Goal: Task Accomplishment & Management: Complete application form

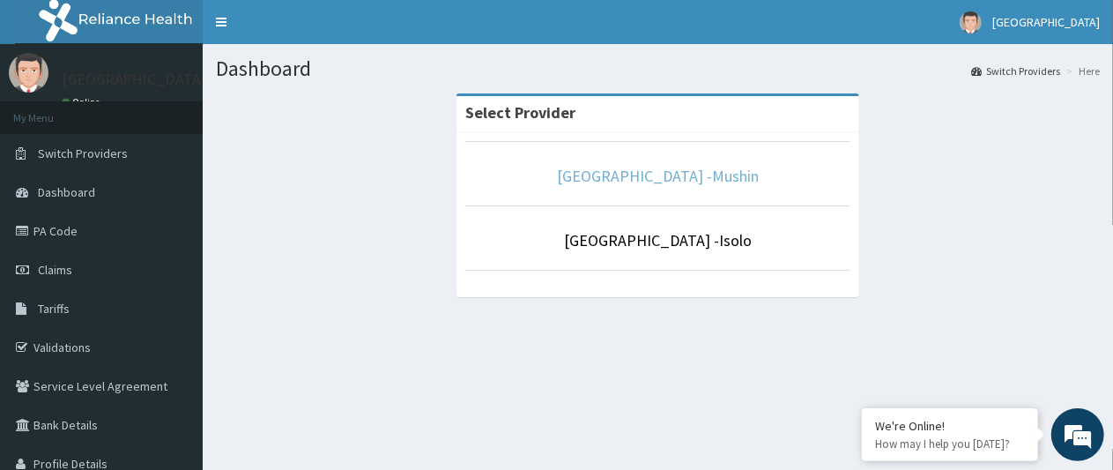
click at [645, 184] on link "[GEOGRAPHIC_DATA] -Mushin" at bounding box center [658, 176] width 202 height 20
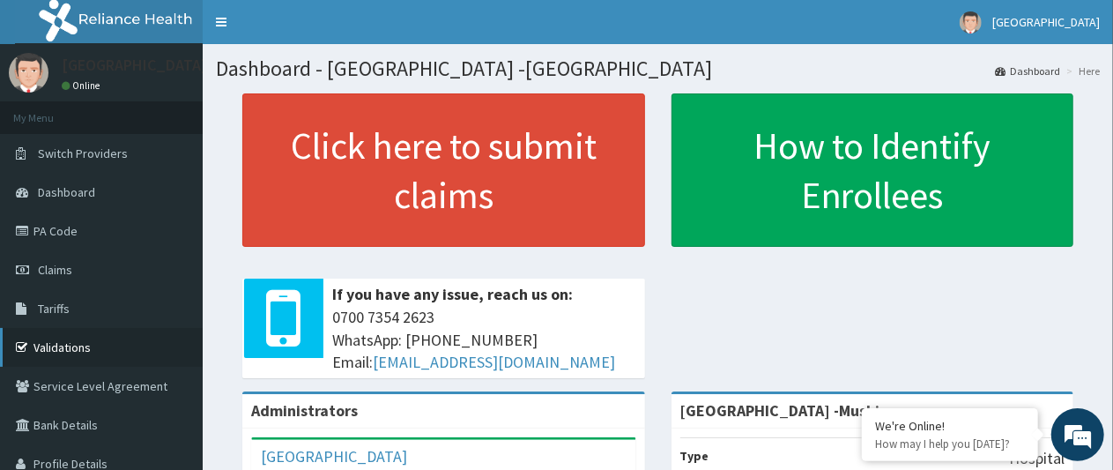
click at [58, 348] on link "Validations" at bounding box center [101, 347] width 203 height 39
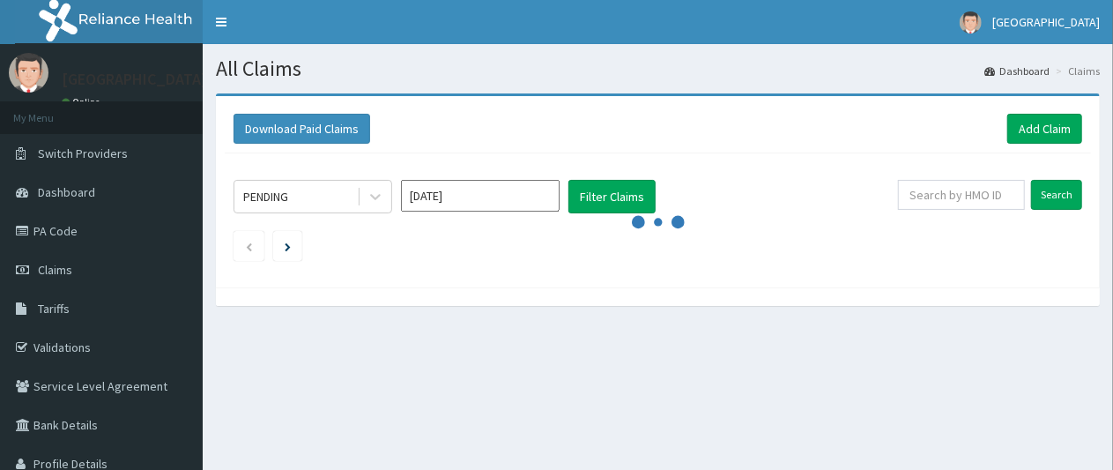
click at [1034, 127] on link "Add Claim" at bounding box center [1044, 129] width 75 height 30
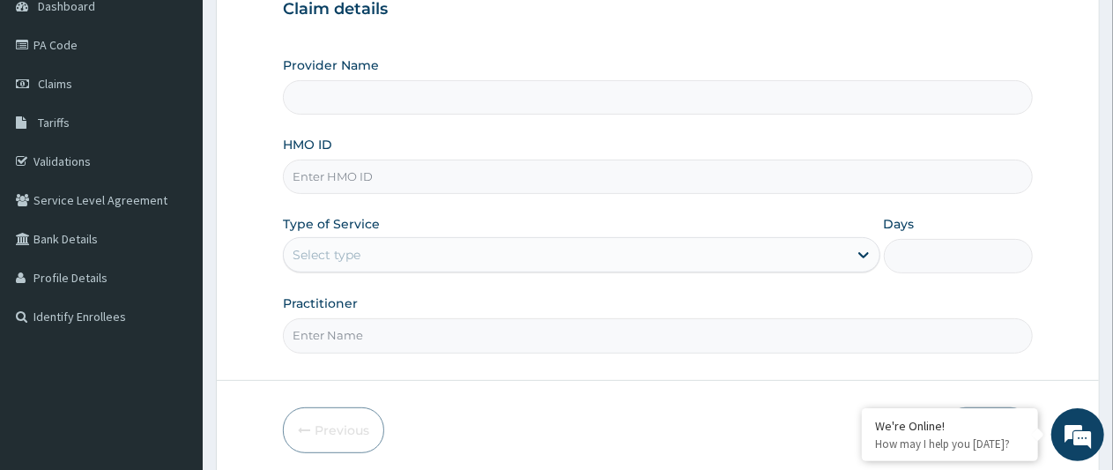
scroll to position [187, 0]
click at [421, 91] on input "Provider Name" at bounding box center [658, 96] width 750 height 34
type input "Sentinel Hospital -Mushin"
click at [463, 176] on input "HMO ID" at bounding box center [658, 176] width 750 height 34
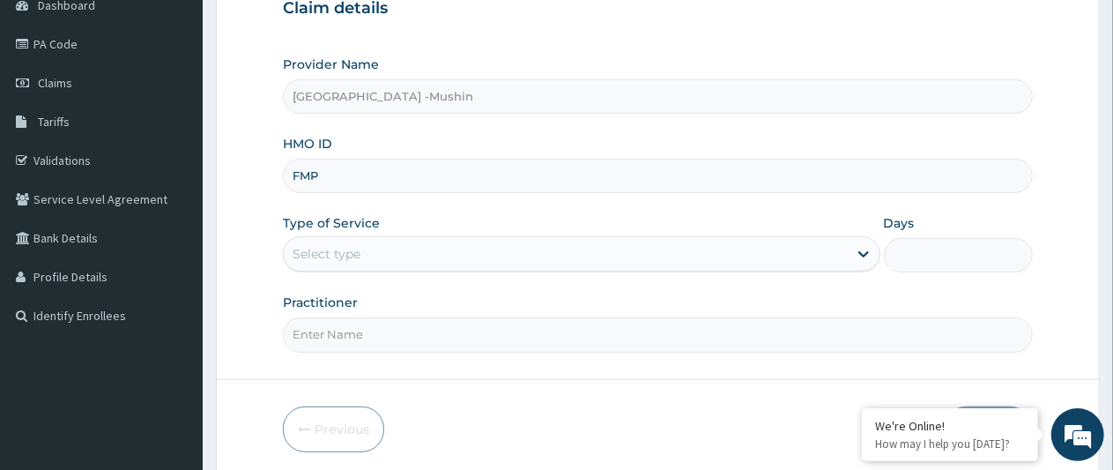
type input "FMP/10064/C"
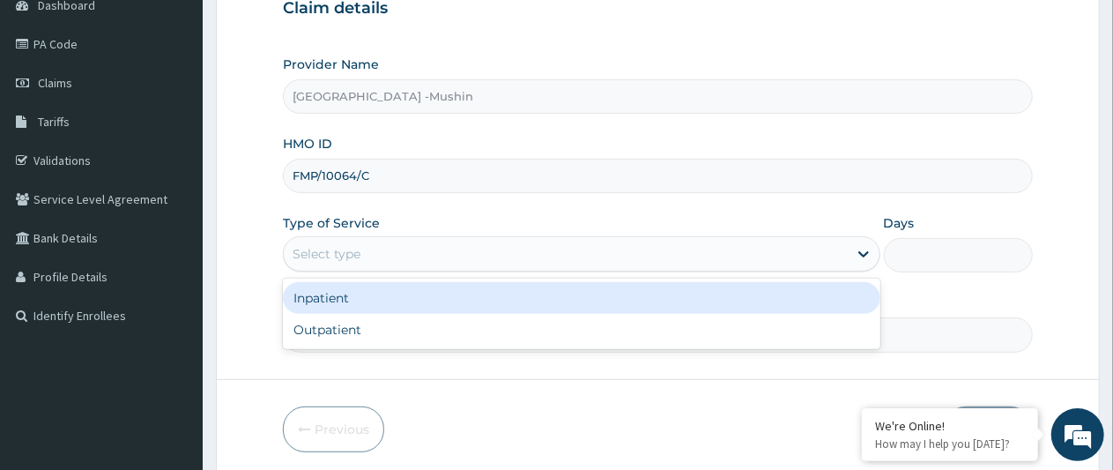
click at [381, 331] on div "Outpatient" at bounding box center [581, 330] width 596 height 32
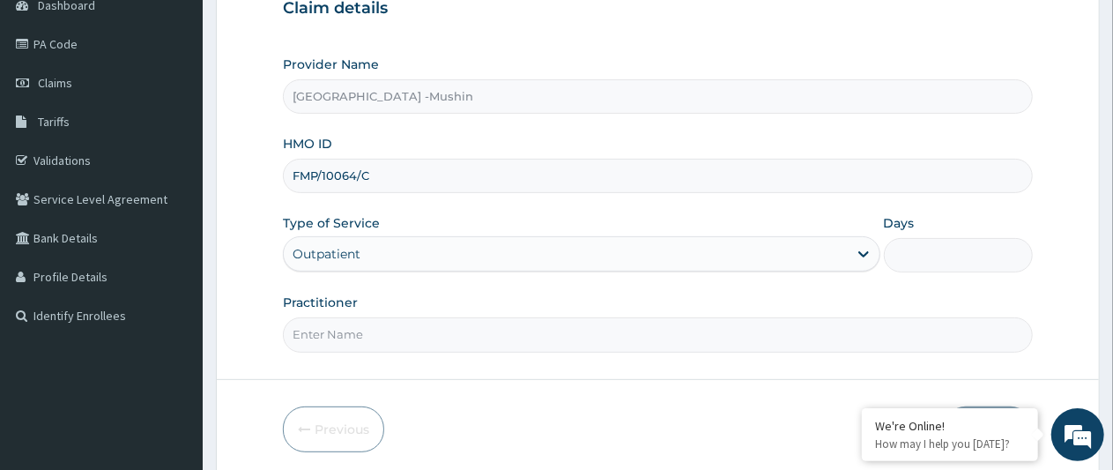
type input "1"
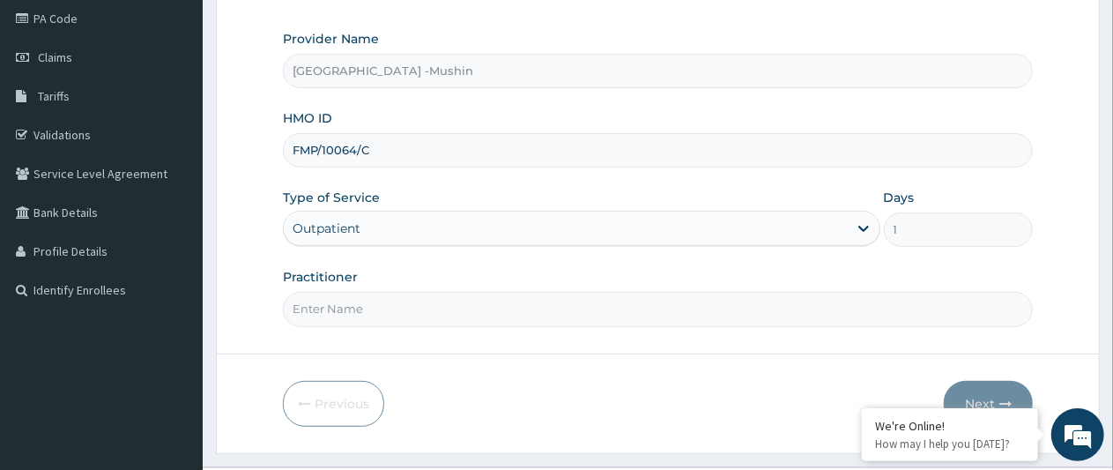
scroll to position [250, 0]
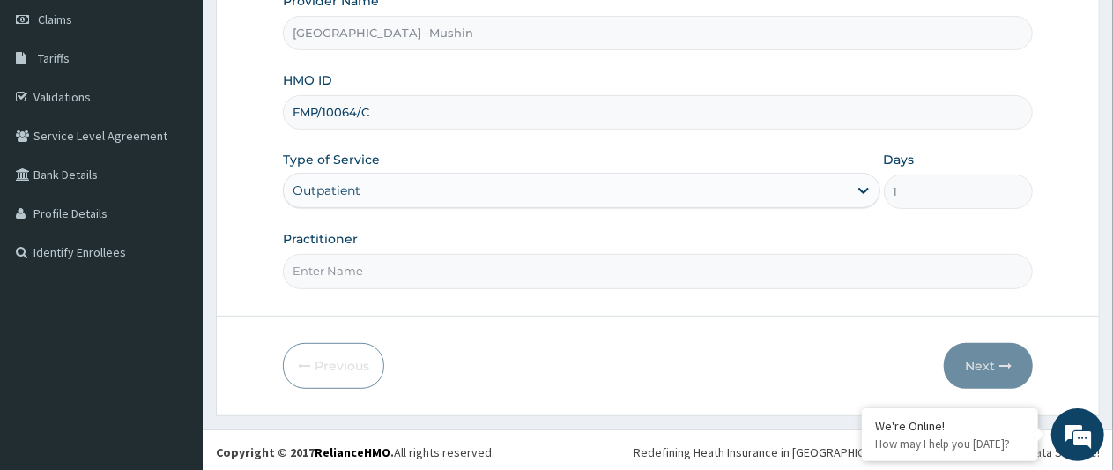
click at [394, 270] on input "Practitioner" at bounding box center [658, 271] width 750 height 34
type input "DR. [GEOGRAPHIC_DATA]"
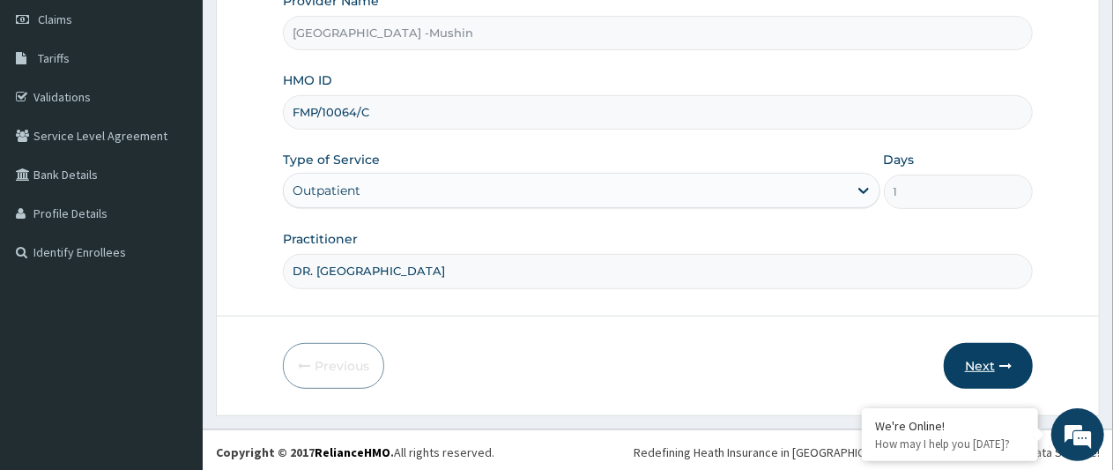
click at [990, 363] on button "Next" at bounding box center [988, 366] width 89 height 46
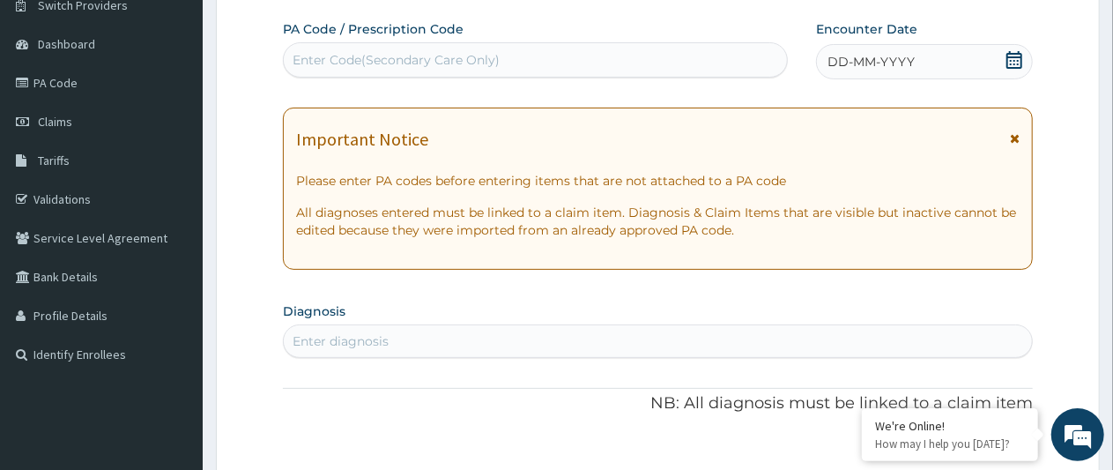
scroll to position [0, 0]
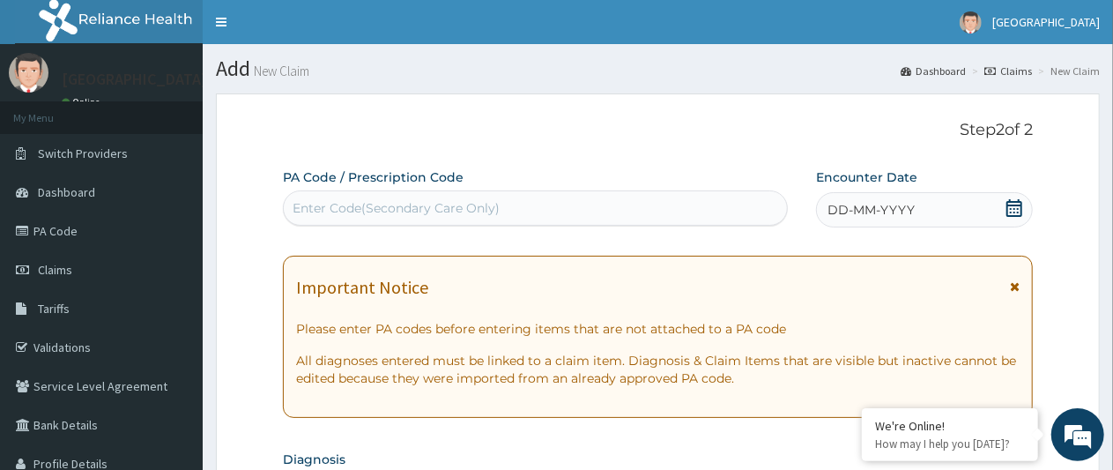
click at [1018, 211] on icon at bounding box center [1014, 208] width 16 height 18
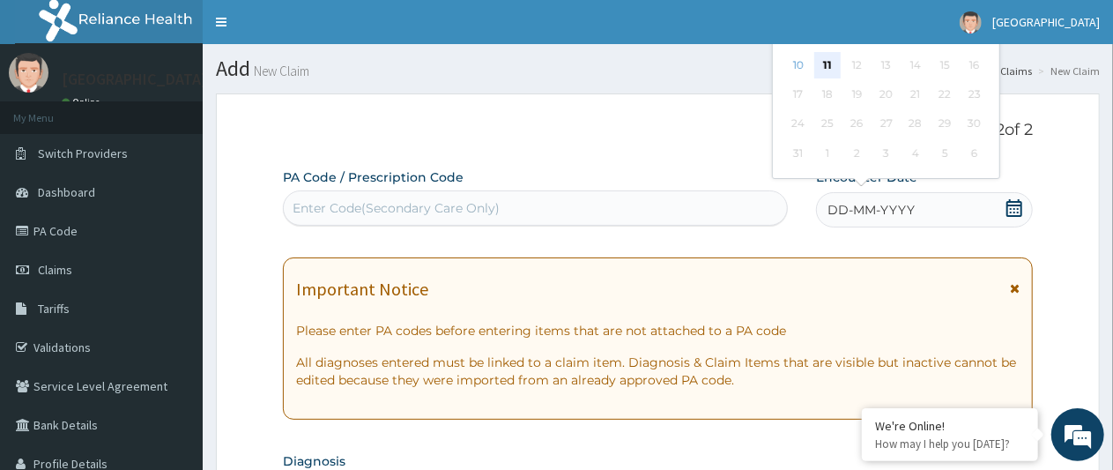
click at [826, 63] on div "11" at bounding box center [827, 65] width 26 height 26
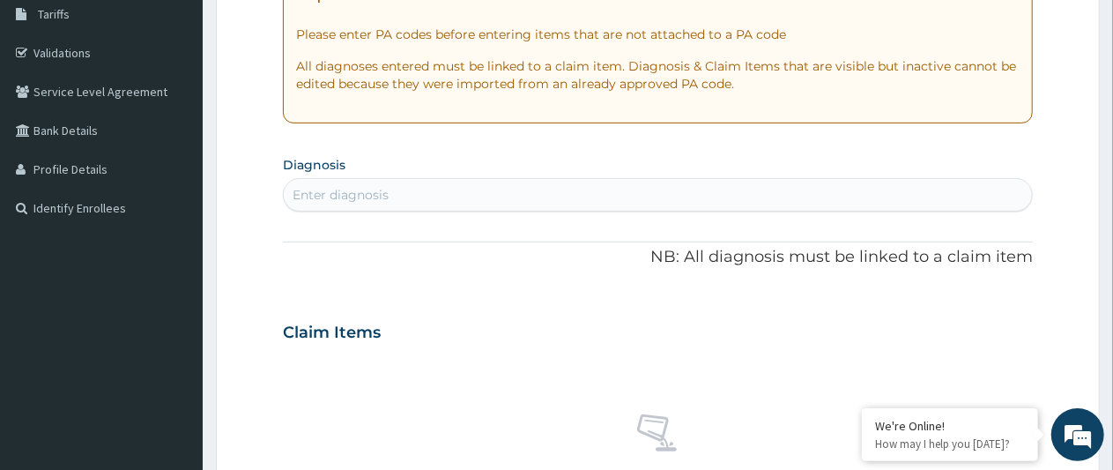
scroll to position [296, 0]
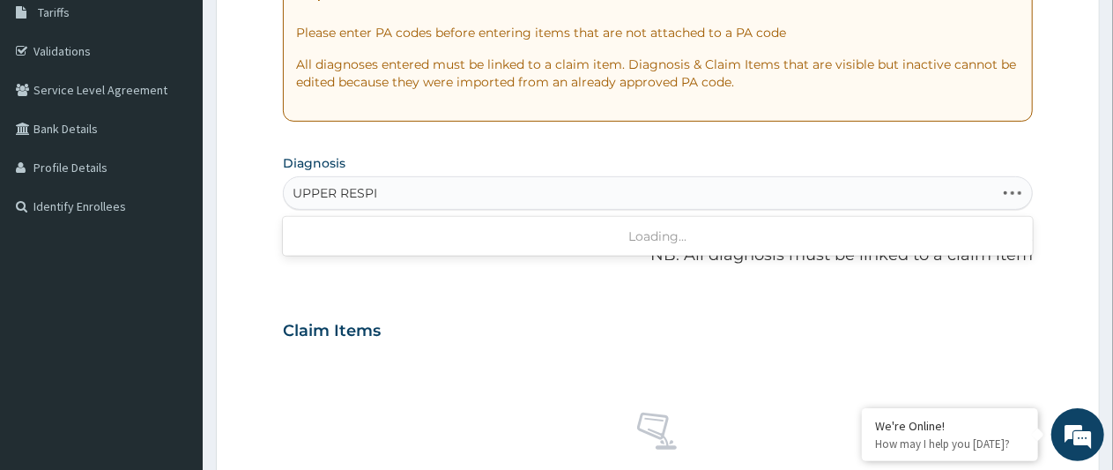
type input "UPPER RESPIR"
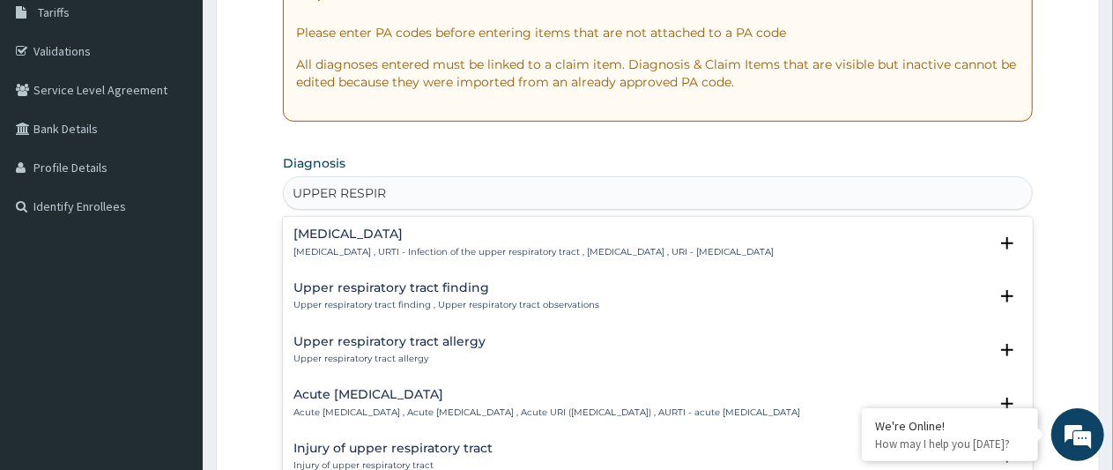
click at [426, 248] on p "[MEDICAL_DATA] , URTI - Infection of the upper respiratory tract , [MEDICAL_DAT…" at bounding box center [533, 252] width 480 height 12
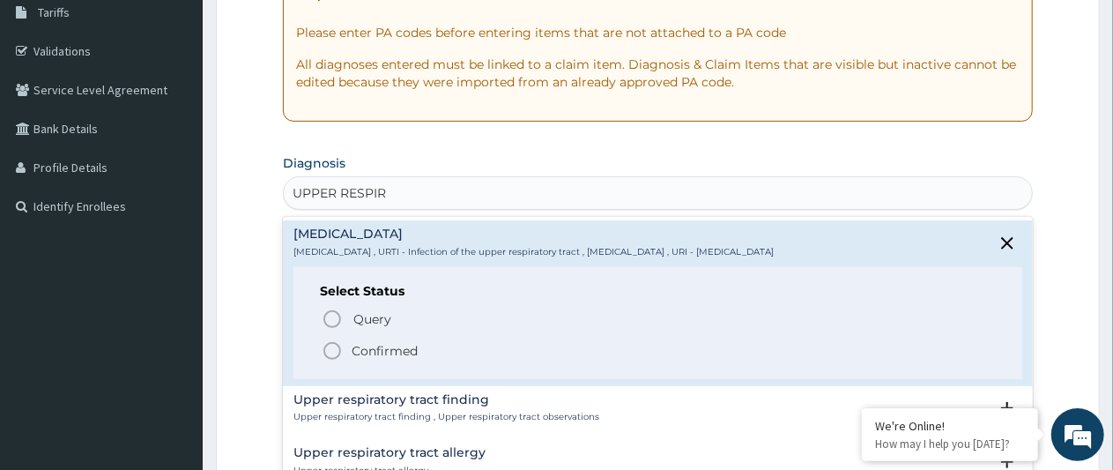
click at [331, 351] on icon "status option filled" at bounding box center [332, 350] width 21 height 21
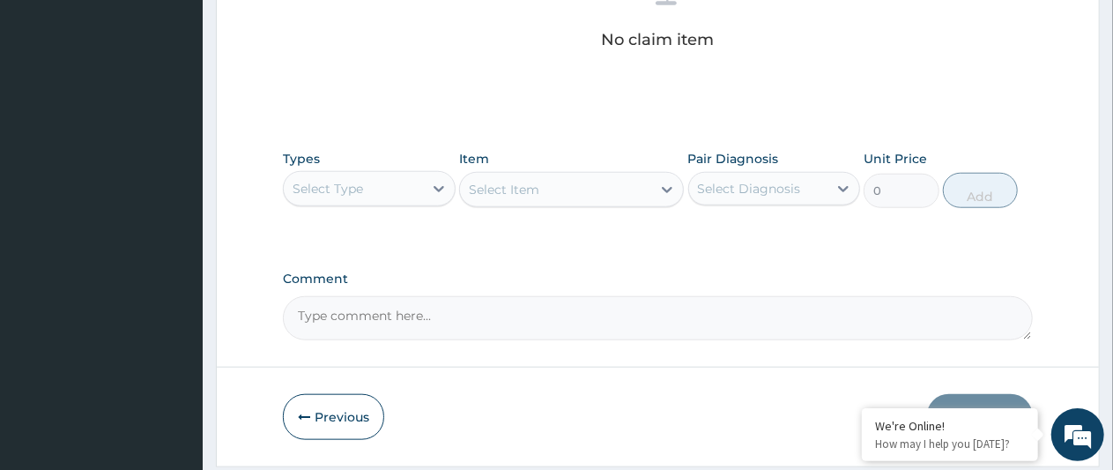
scroll to position [746, 0]
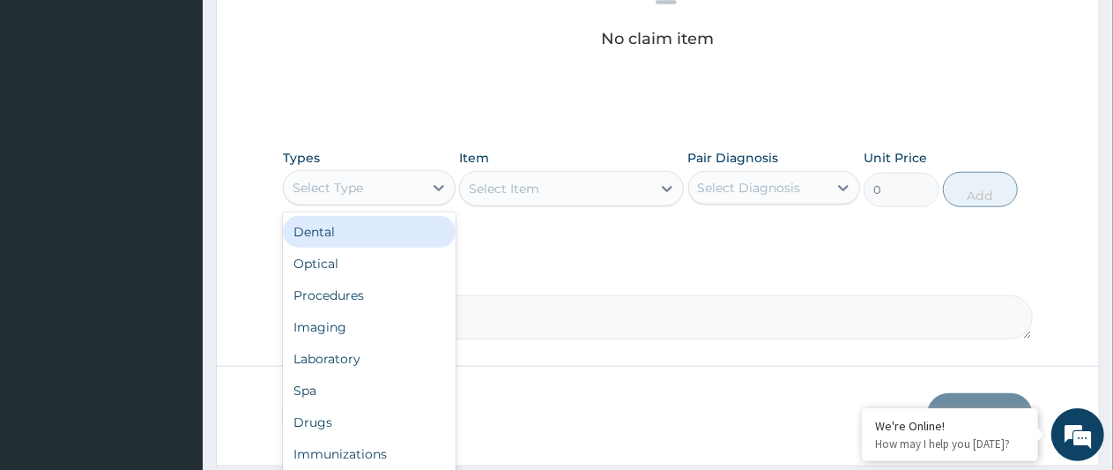
click at [361, 291] on div "Procedures" at bounding box center [369, 295] width 173 height 32
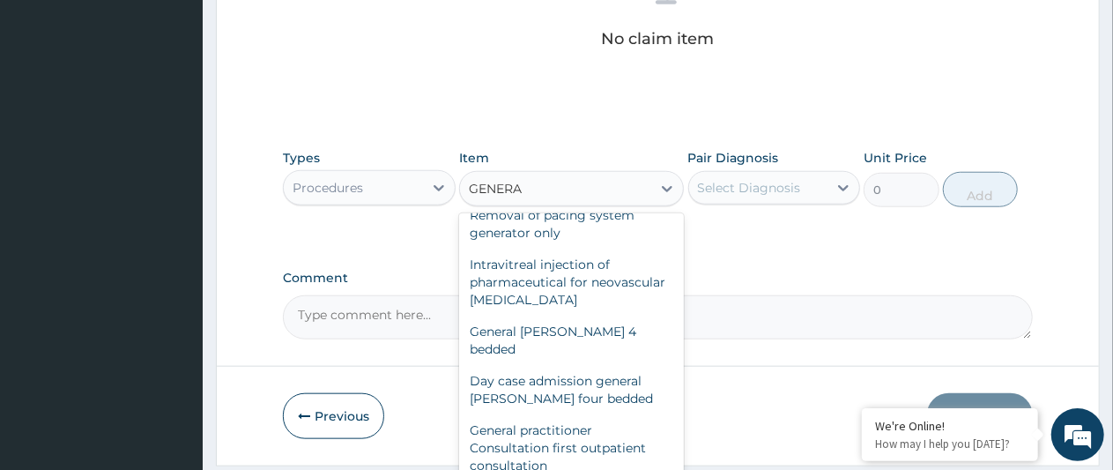
scroll to position [197, 0]
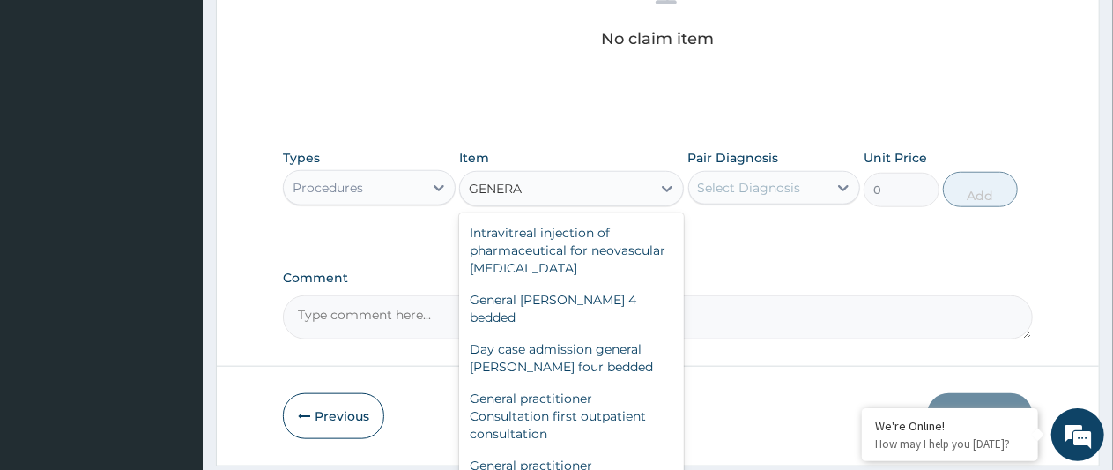
type input "GENERAL"
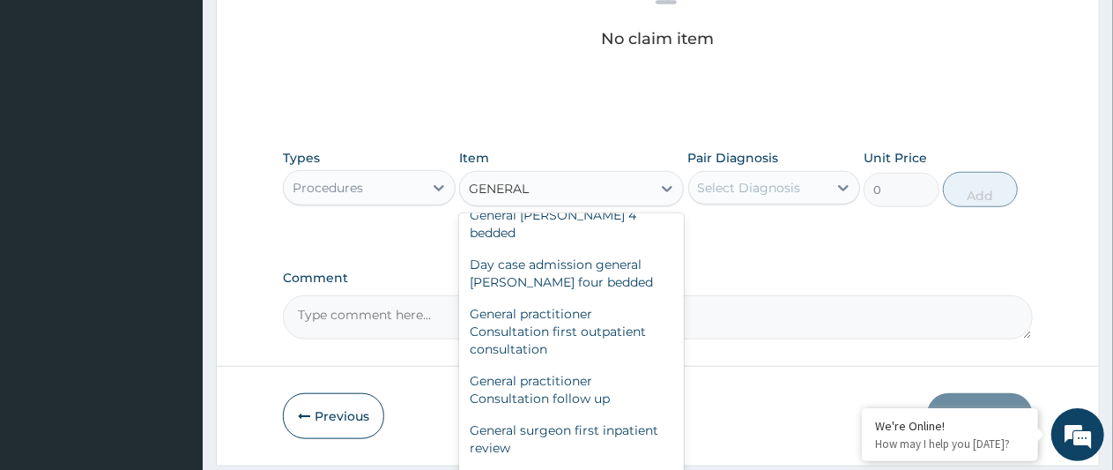
scroll to position [185, 0]
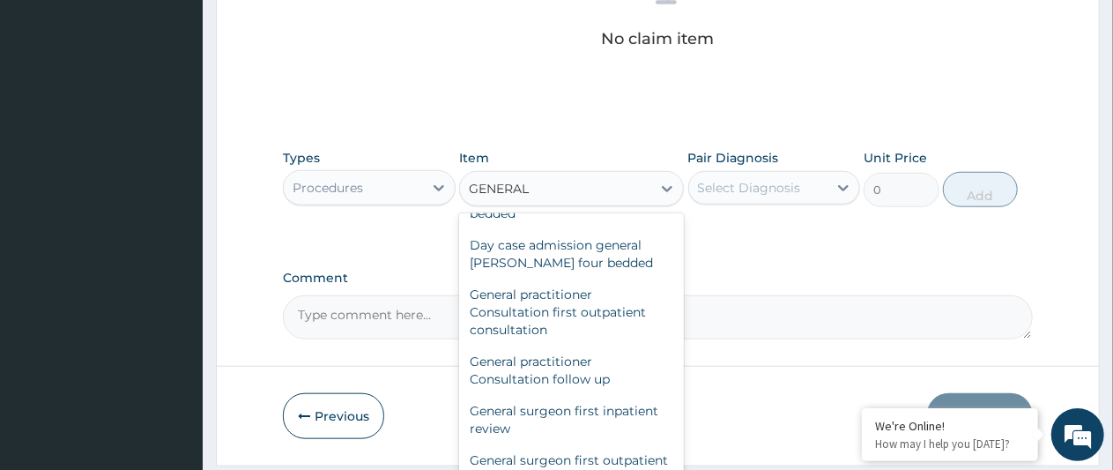
click at [559, 293] on div "General practitioner Consultation first outpatient consultation" at bounding box center [571, 311] width 225 height 67
type input "3000"
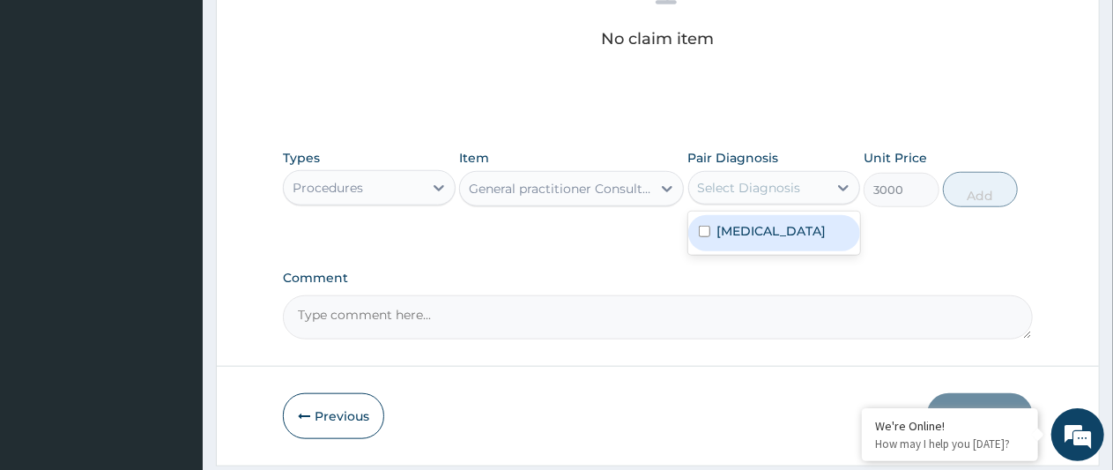
click at [749, 240] on label "[MEDICAL_DATA]" at bounding box center [771, 231] width 109 height 18
checkbox input "true"
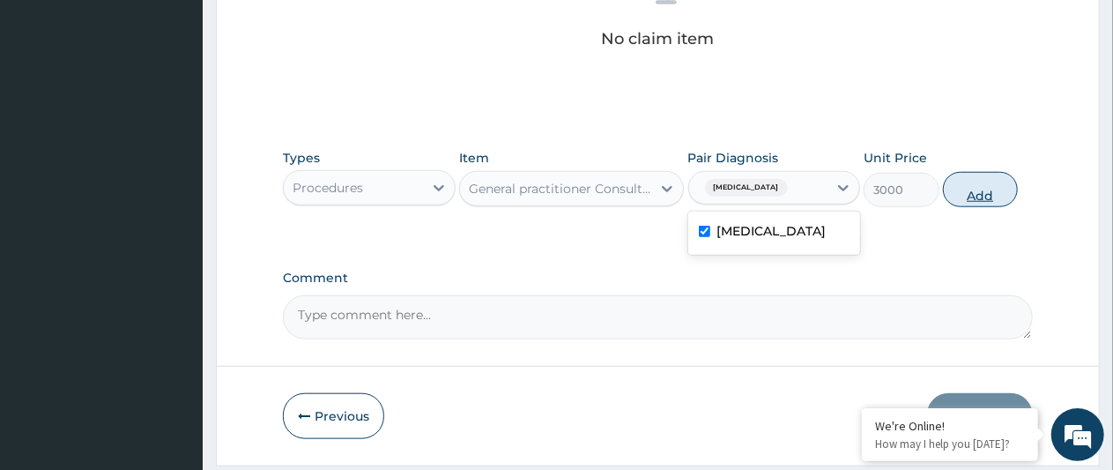
click at [971, 189] on button "Add" at bounding box center [980, 189] width 75 height 35
type input "0"
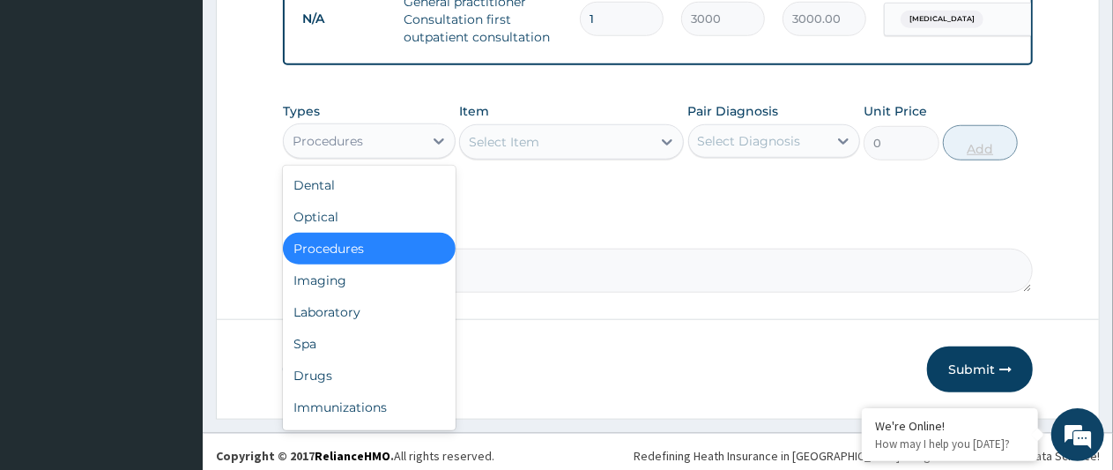
scroll to position [60, 0]
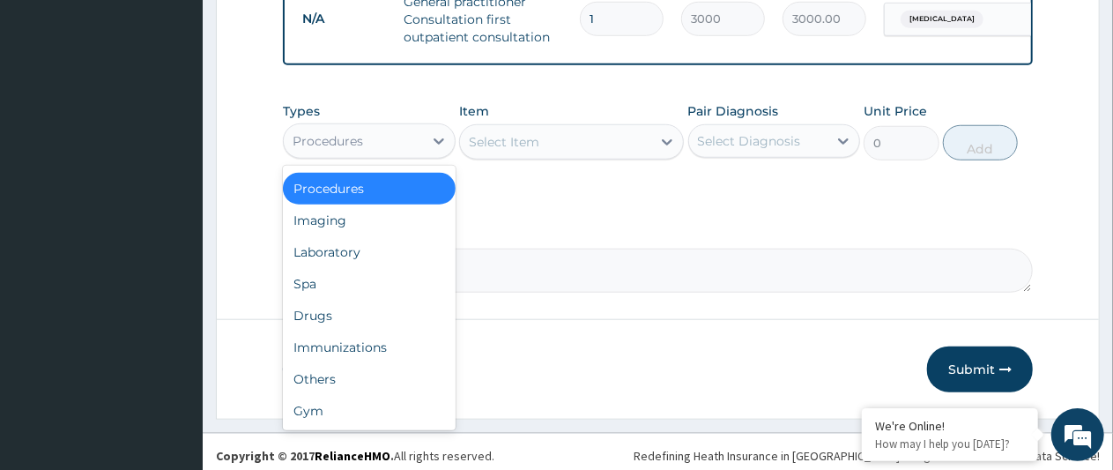
click at [320, 326] on div "Drugs" at bounding box center [369, 316] width 173 height 32
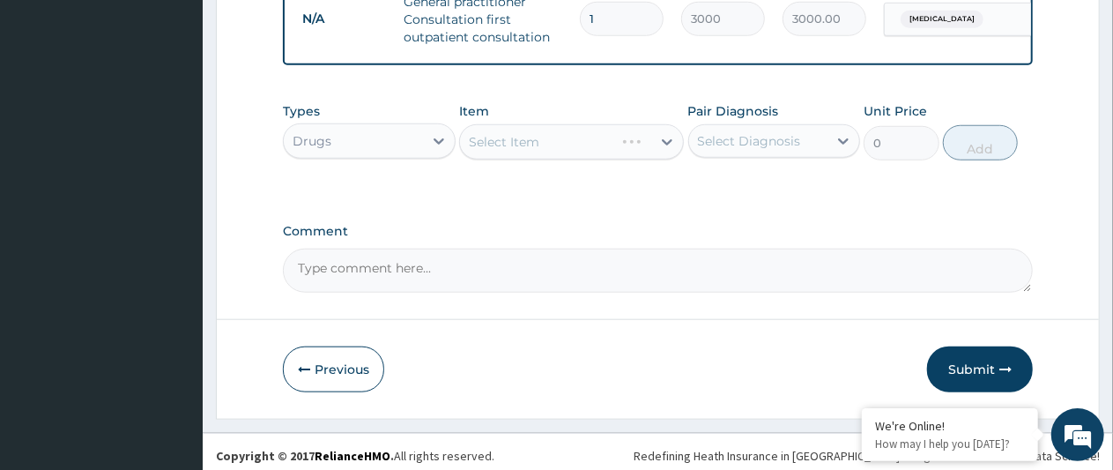
click at [552, 159] on div "Select Item" at bounding box center [571, 141] width 225 height 35
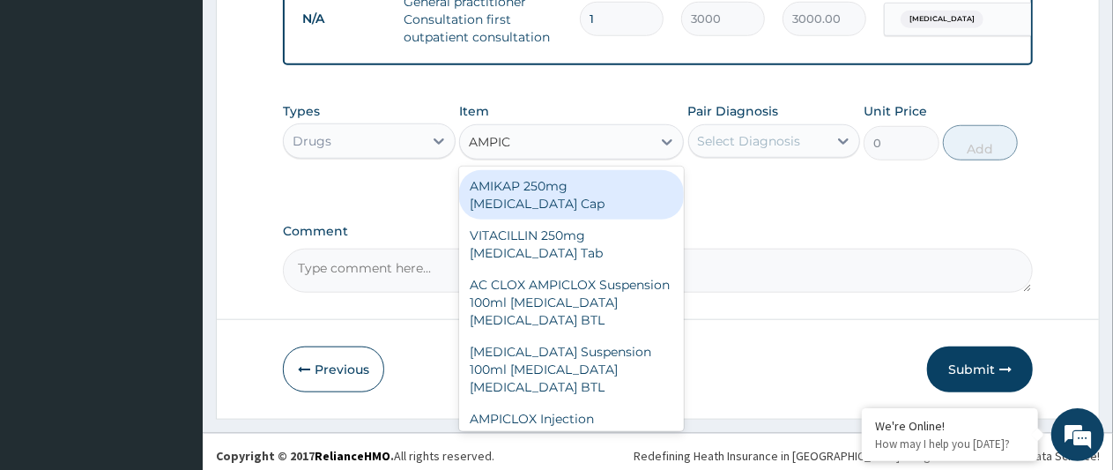
type input "AMPICL"
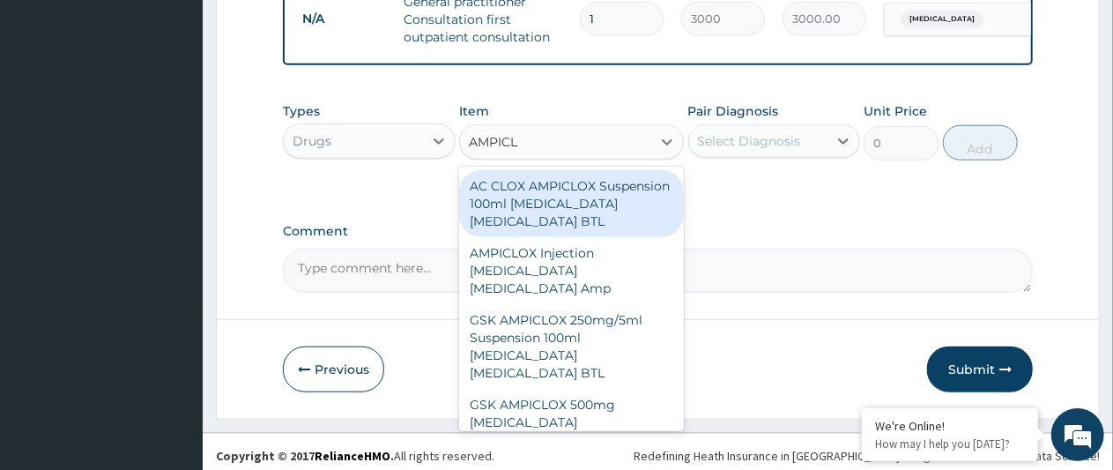
click at [561, 331] on div "GSK AMPICLOX 250mg/5ml Suspension 100ml [MEDICAL_DATA] [MEDICAL_DATA] BTL" at bounding box center [571, 346] width 225 height 85
type input "1725"
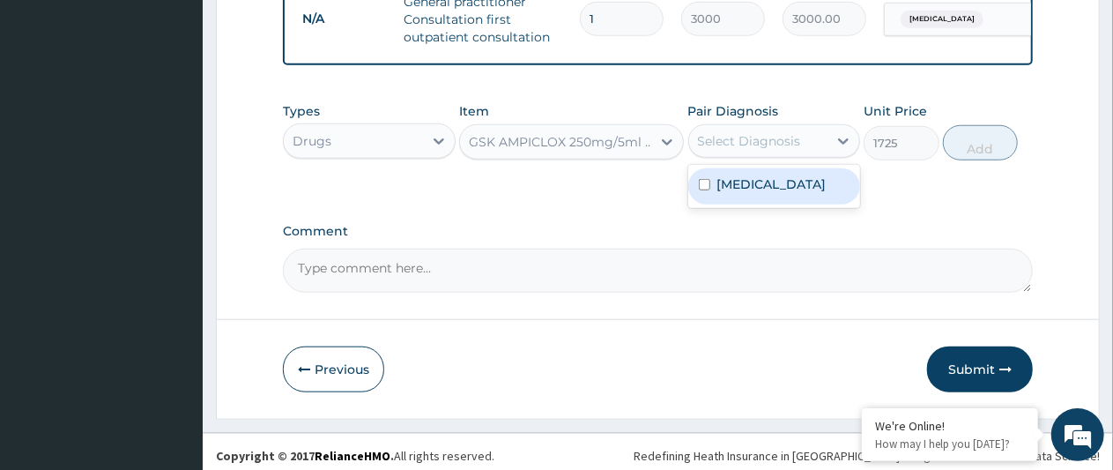
click at [744, 193] on label "[MEDICAL_DATA]" at bounding box center [771, 184] width 109 height 18
checkbox input "true"
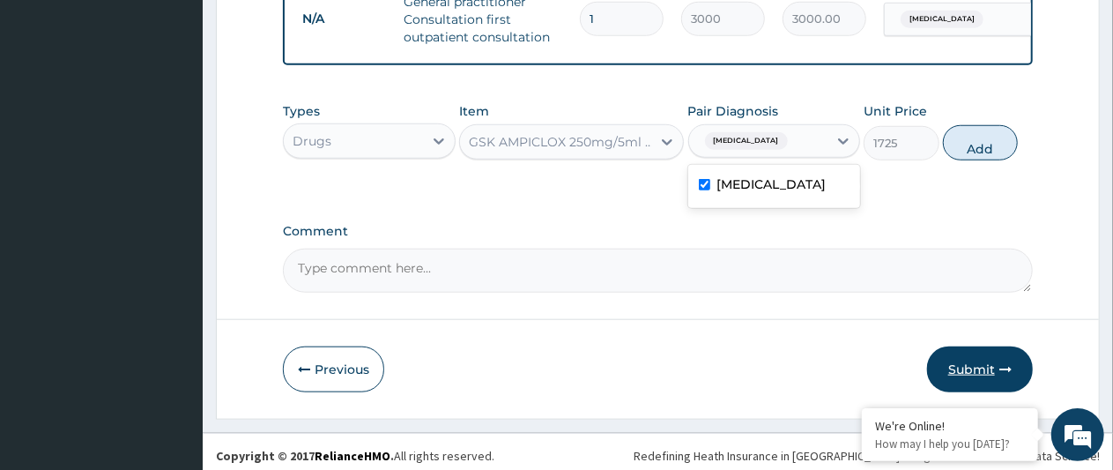
click at [978, 388] on button "Submit" at bounding box center [980, 369] width 106 height 46
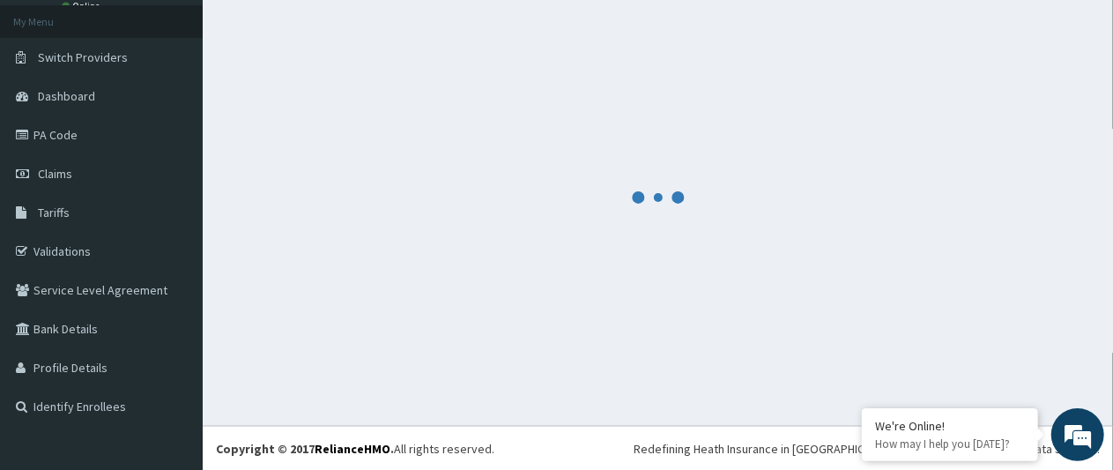
scroll to position [719, 0]
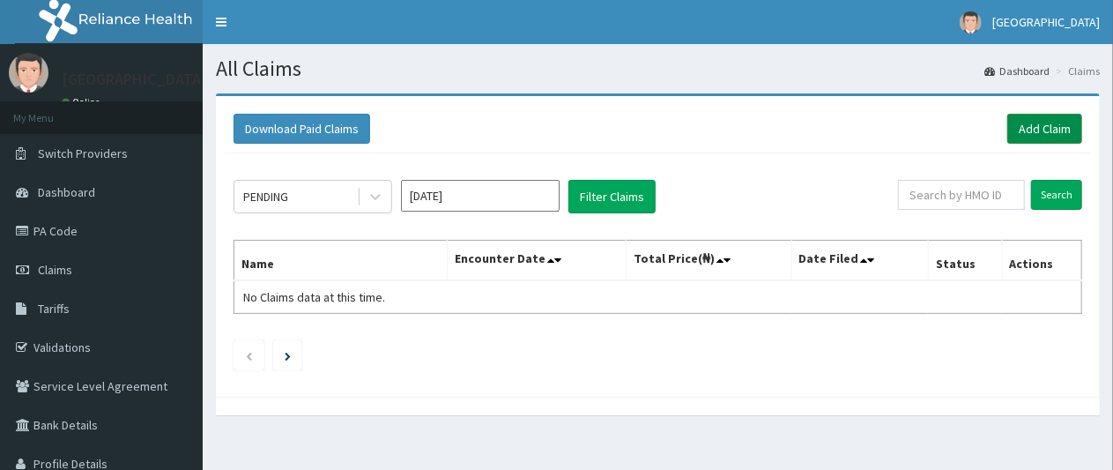
click at [1038, 134] on link "Add Claim" at bounding box center [1044, 129] width 75 height 30
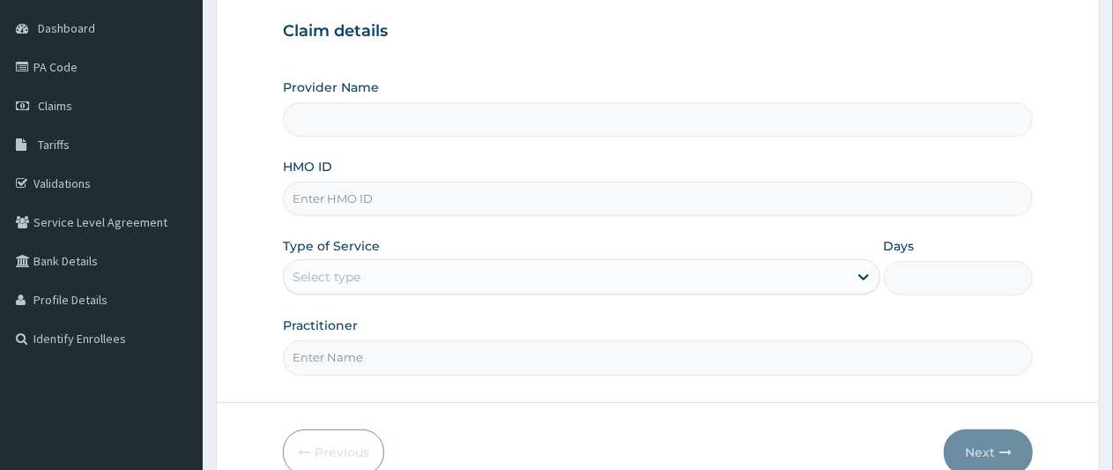
scroll to position [164, 0]
click at [394, 198] on input "HMO ID" at bounding box center [658, 199] width 750 height 34
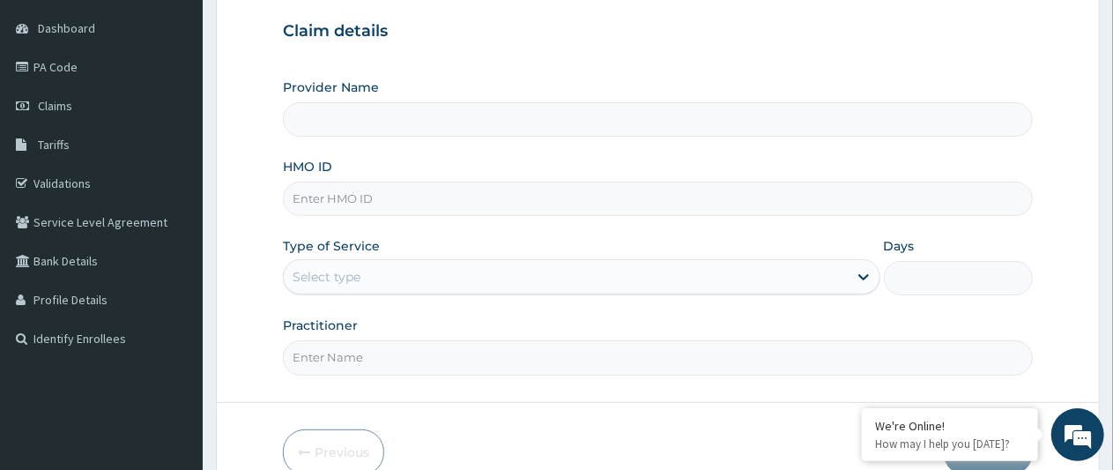
type input "[GEOGRAPHIC_DATA] -Mushin"
type input "FMP/10064/C"
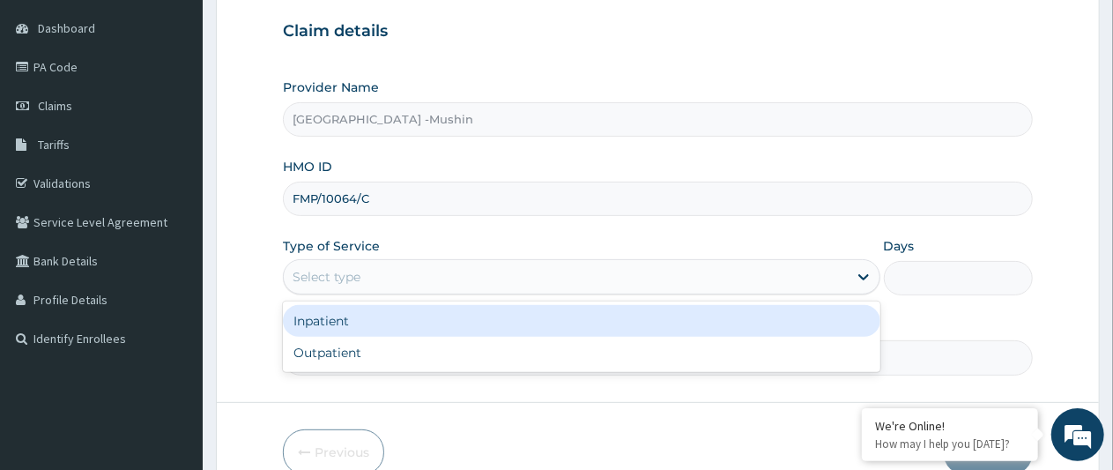
click at [361, 353] on div "Outpatient" at bounding box center [581, 353] width 596 height 32
type input "1"
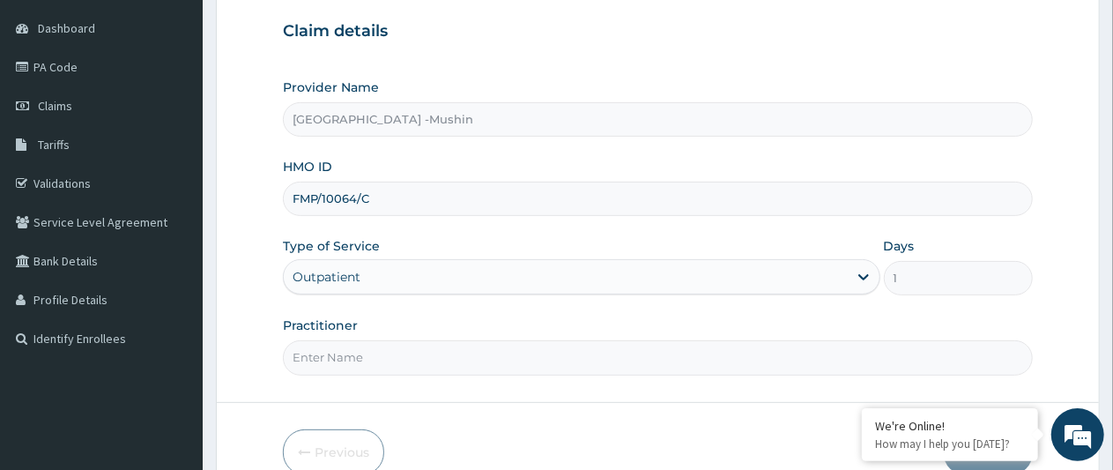
click at [374, 355] on input "Practitioner" at bounding box center [658, 357] width 750 height 34
type input "DR. ASUNI"
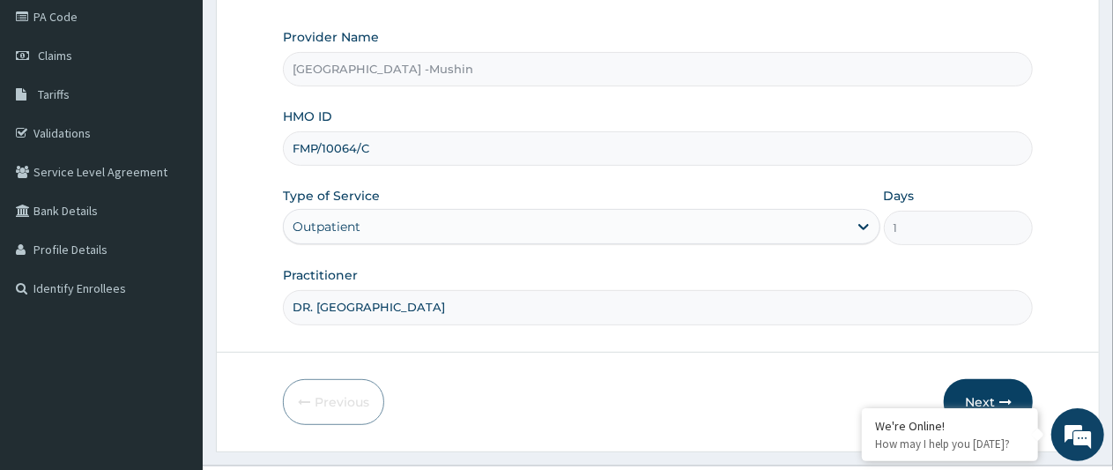
scroll to position [250, 0]
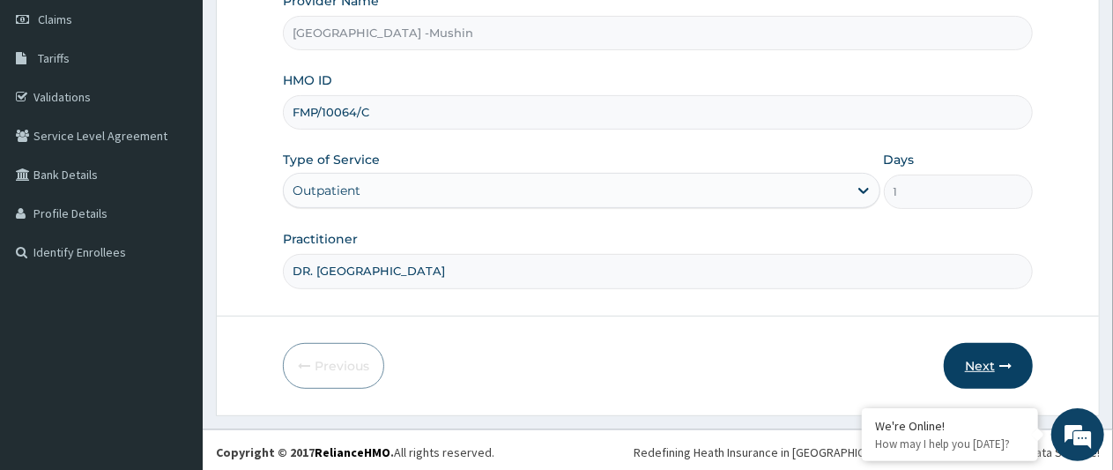
click at [980, 361] on button "Next" at bounding box center [988, 366] width 89 height 46
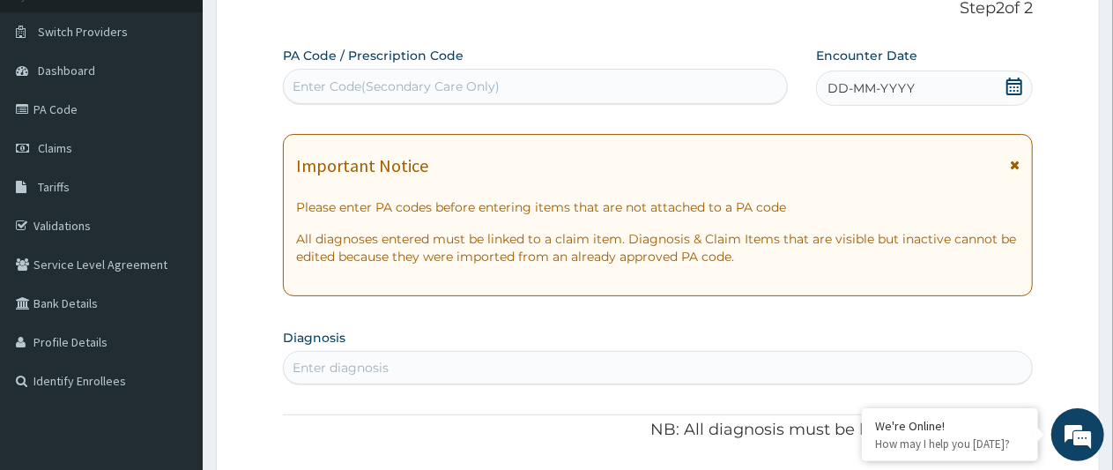
scroll to position [0, 0]
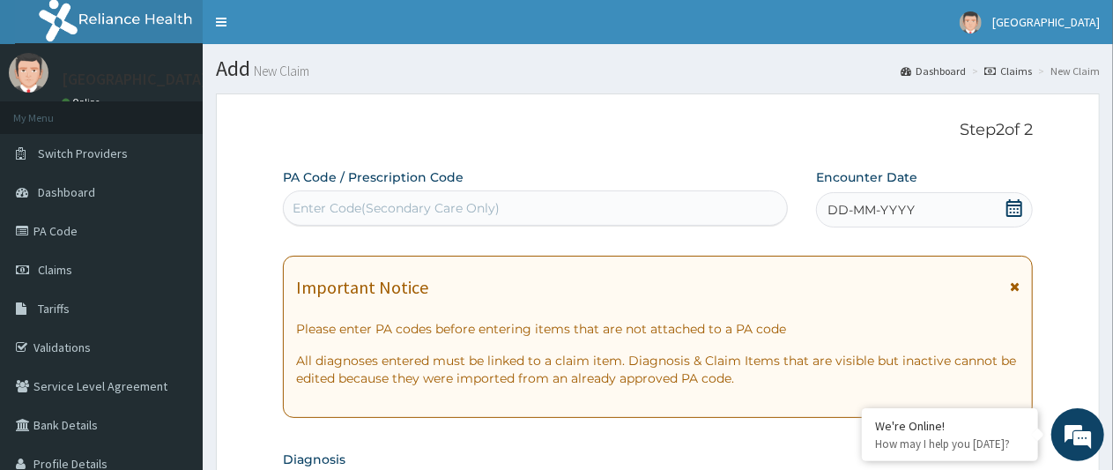
click at [1013, 213] on icon at bounding box center [1014, 208] width 18 height 18
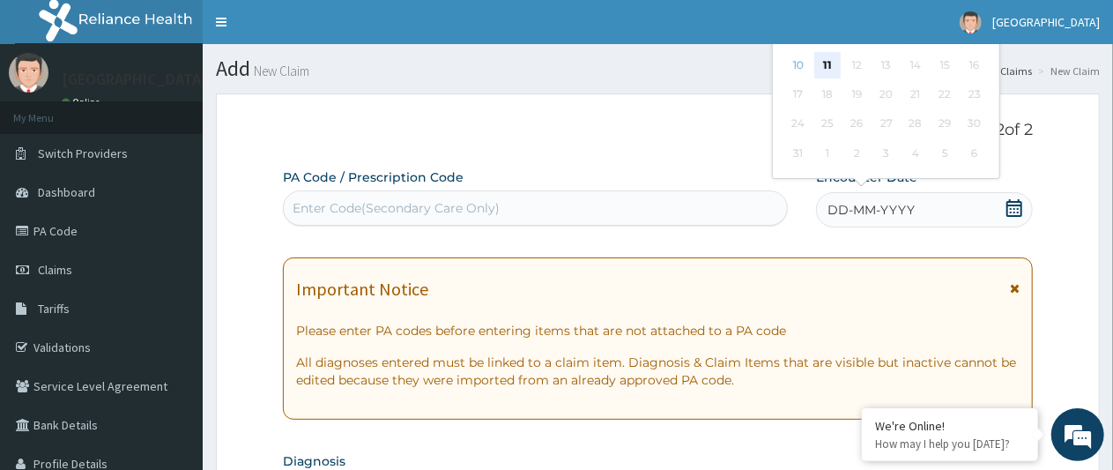
click at [826, 68] on div "11" at bounding box center [827, 65] width 26 height 26
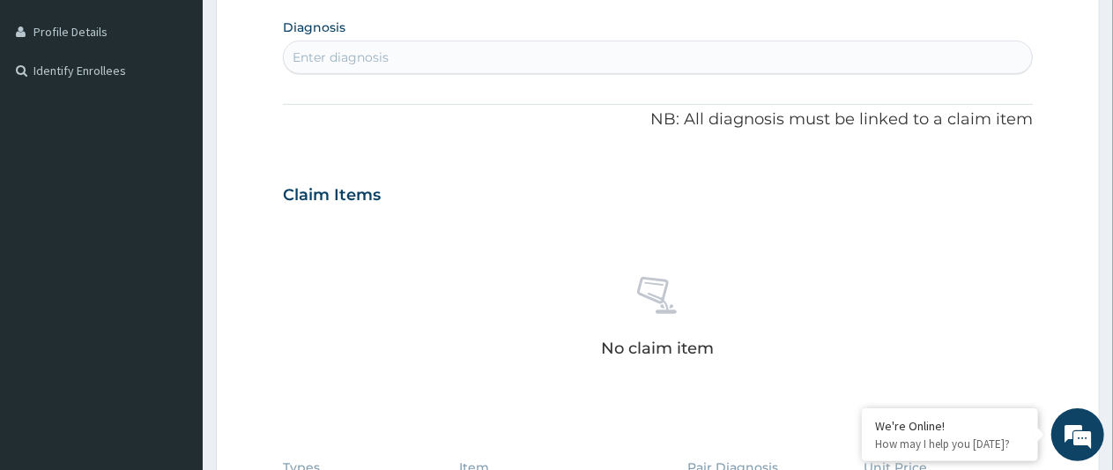
scroll to position [393, 0]
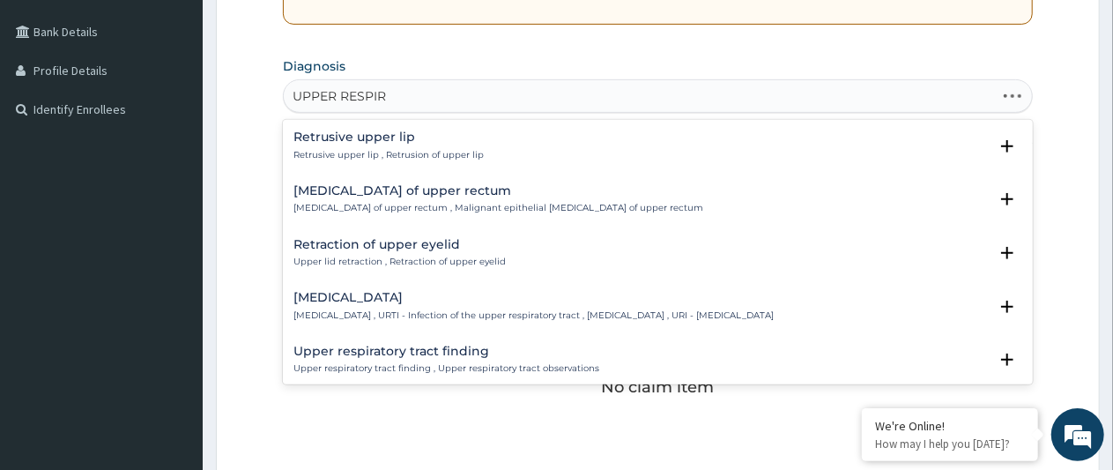
type input "UPPER RESPIRA"
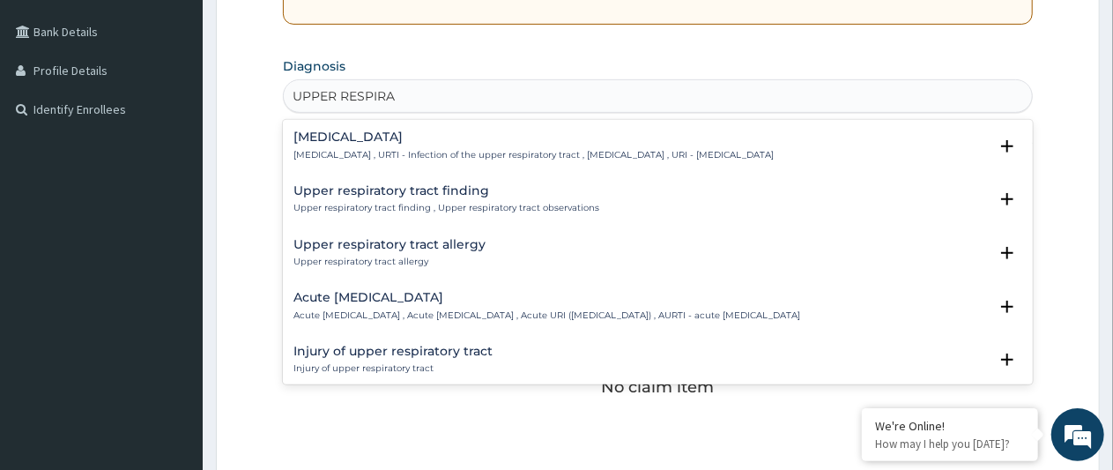
click at [428, 155] on p "Upper respiratory infection , URTI - Infection of the upper respiratory tract ,…" at bounding box center [533, 155] width 480 height 12
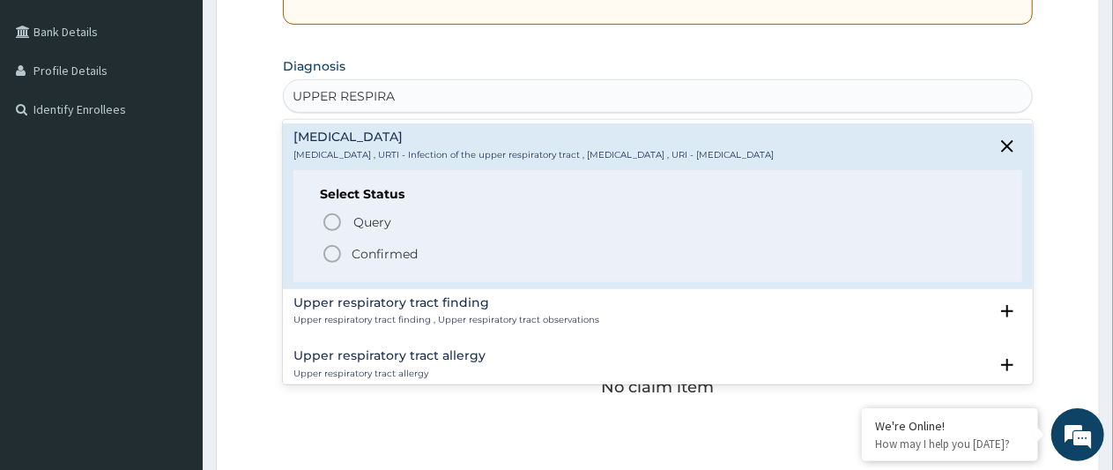
click at [338, 257] on circle "status option filled" at bounding box center [332, 254] width 16 height 16
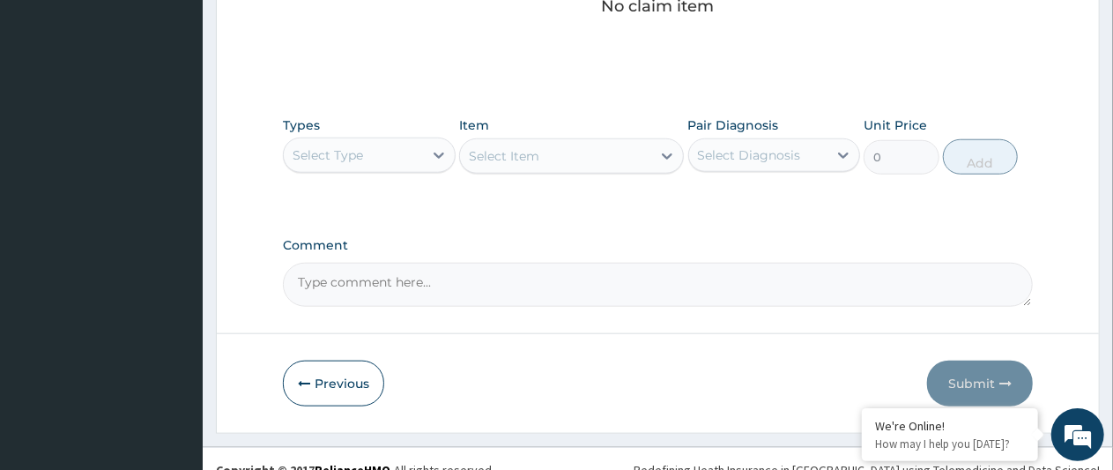
scroll to position [797, 0]
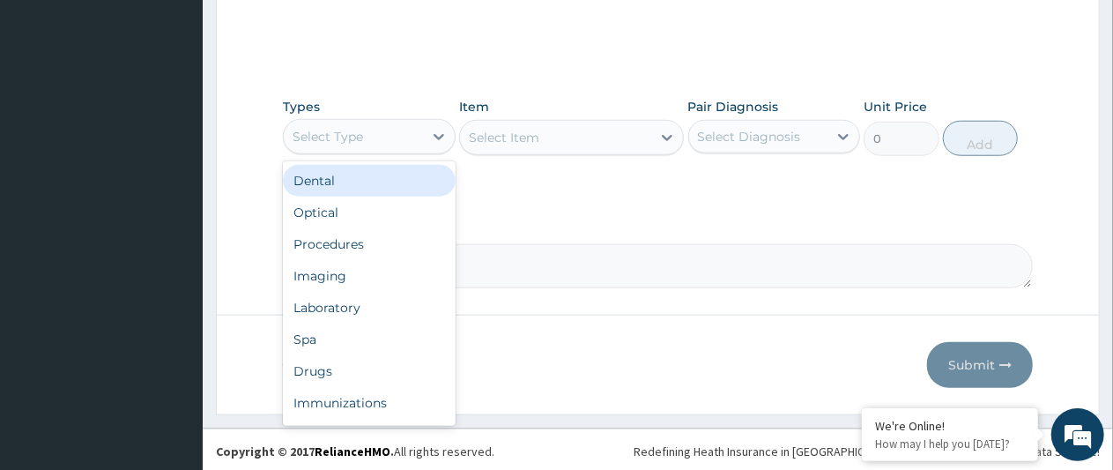
click at [329, 365] on div "Drugs" at bounding box center [369, 371] width 173 height 32
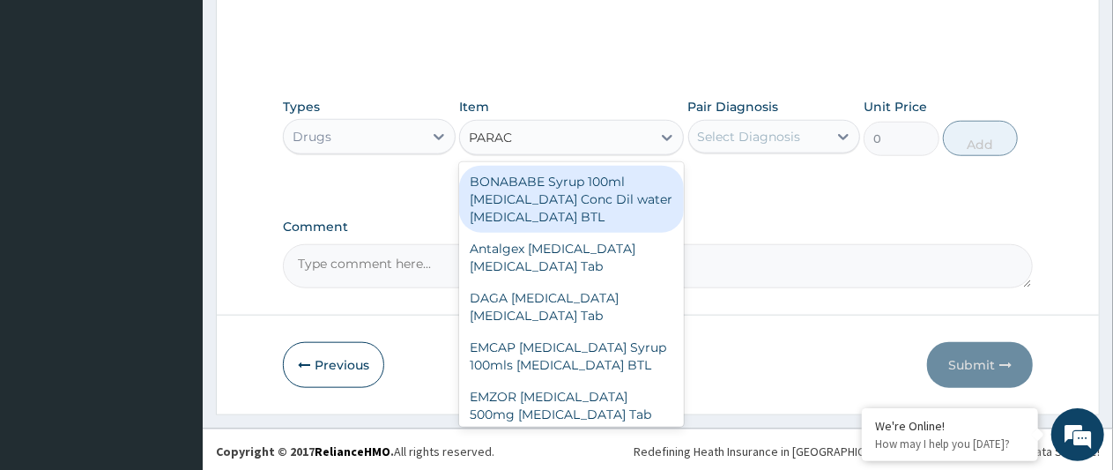
type input "PARACE"
click at [585, 379] on div "EMCAP PARACETAMOL Syrup 100mls Acetaminophen BTL" at bounding box center [571, 355] width 225 height 49
type input "402.5"
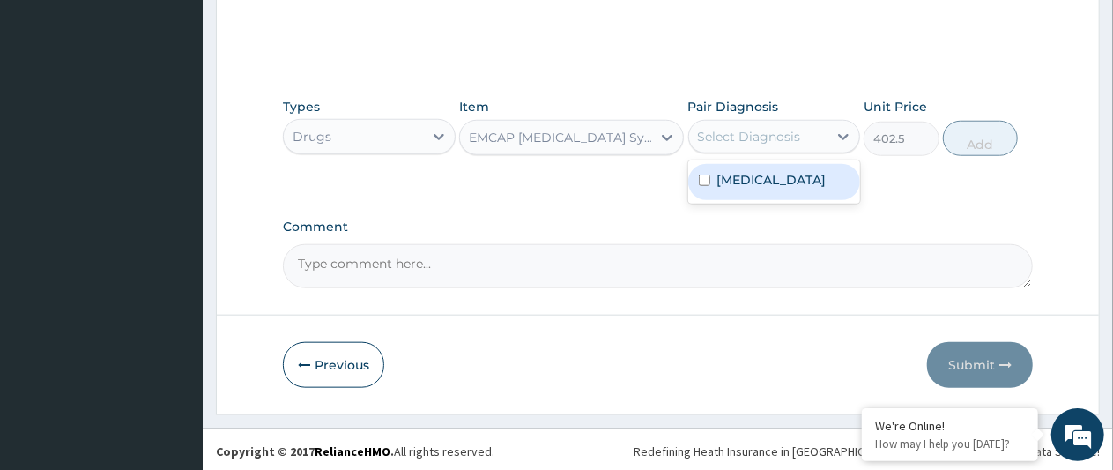
click at [744, 189] on label "[MEDICAL_DATA]" at bounding box center [771, 180] width 109 height 18
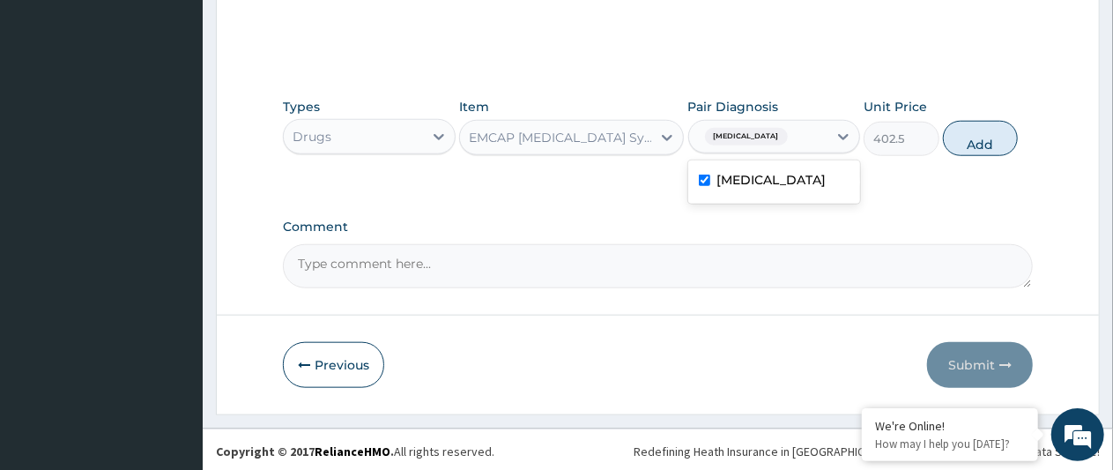
checkbox input "true"
click at [982, 140] on button "Add" at bounding box center [980, 138] width 75 height 35
type input "0"
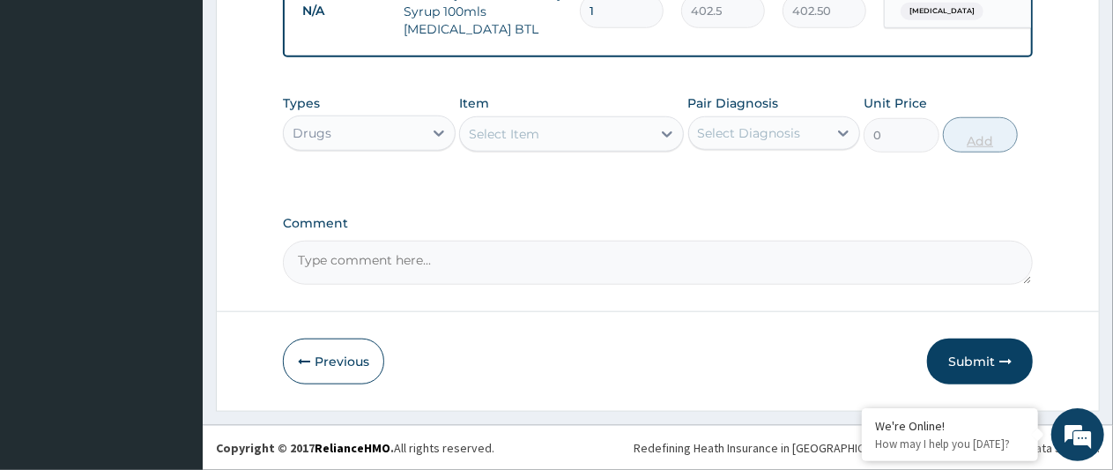
scroll to position [719, 0]
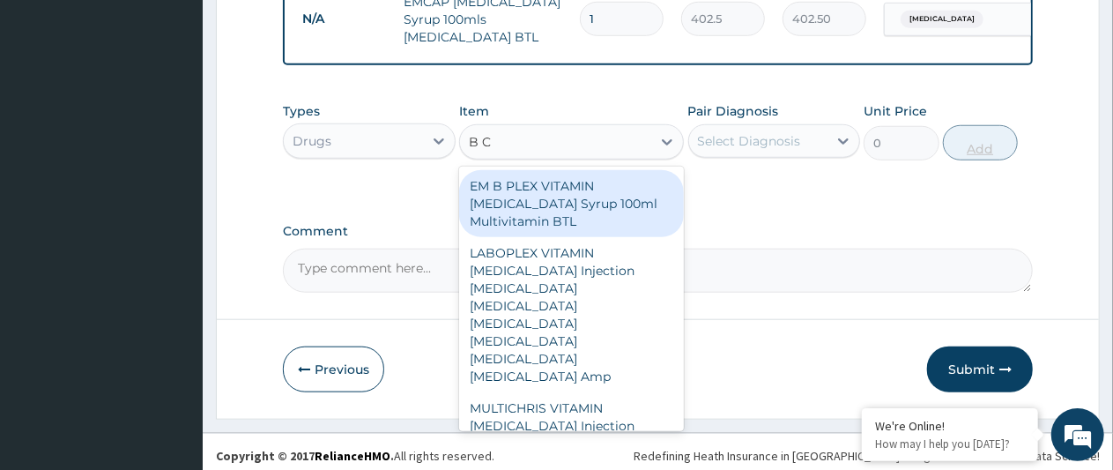
type input "B CO"
click at [558, 220] on div "EM B PLEX VITAMIN [MEDICAL_DATA] Syrup 100ml Multivitamin BTL" at bounding box center [571, 203] width 225 height 67
type input "345"
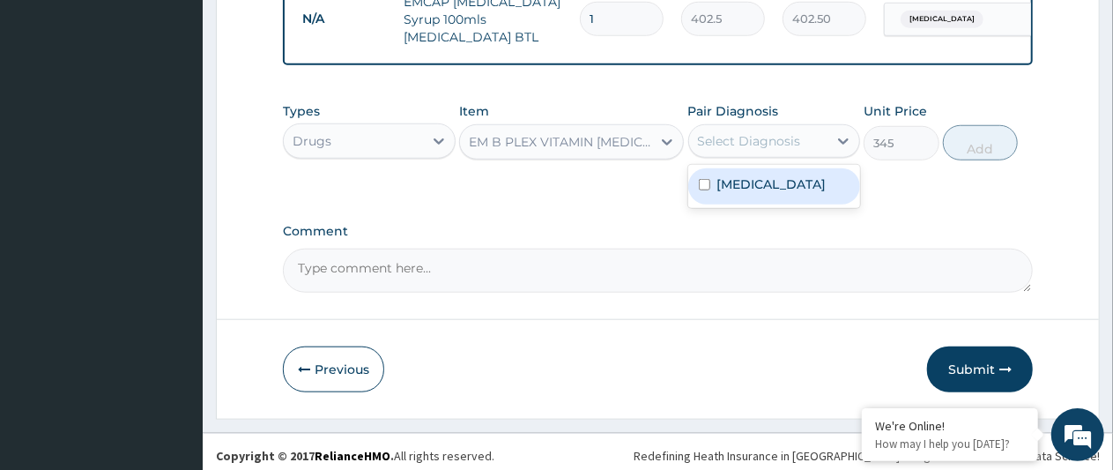
click at [738, 193] on label "[MEDICAL_DATA]" at bounding box center [771, 184] width 109 height 18
checkbox input "true"
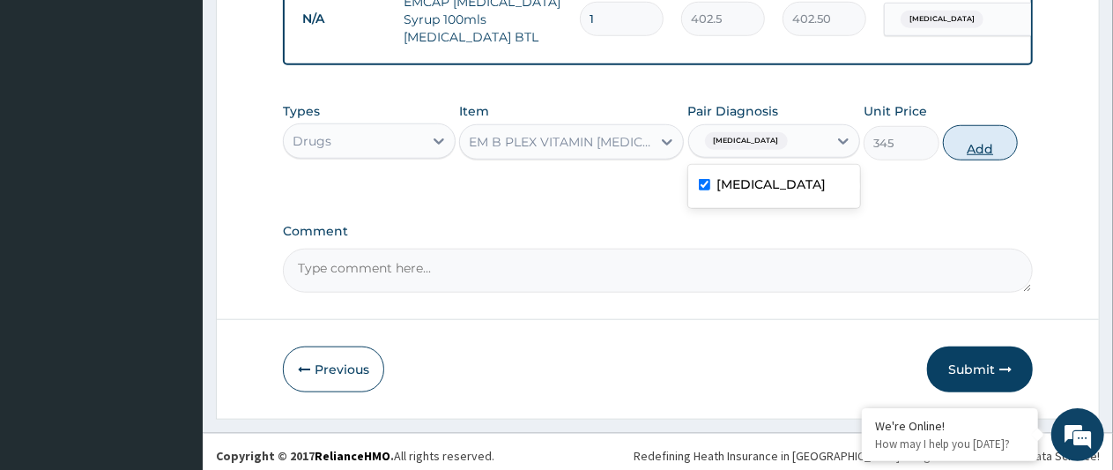
click at [985, 160] on button "Add" at bounding box center [980, 142] width 75 height 35
type input "0"
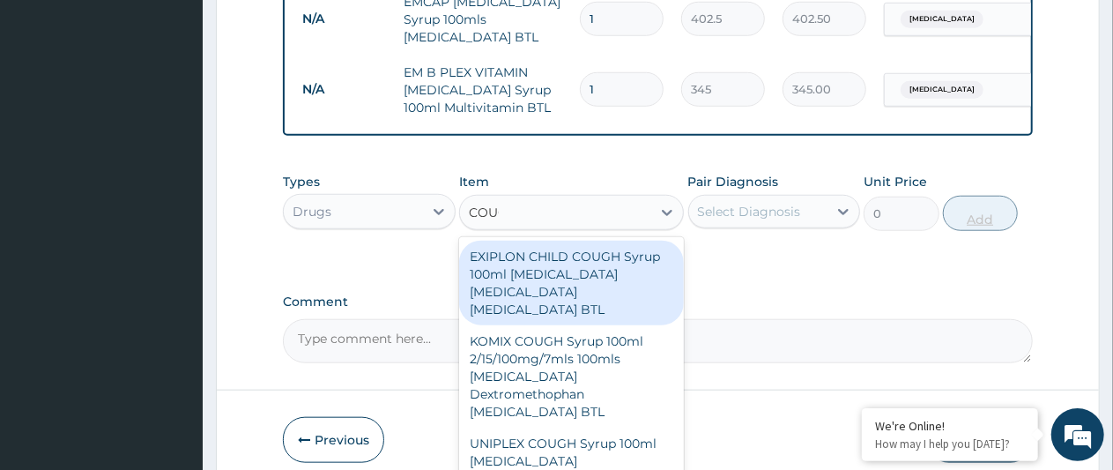
type input "COUGH"
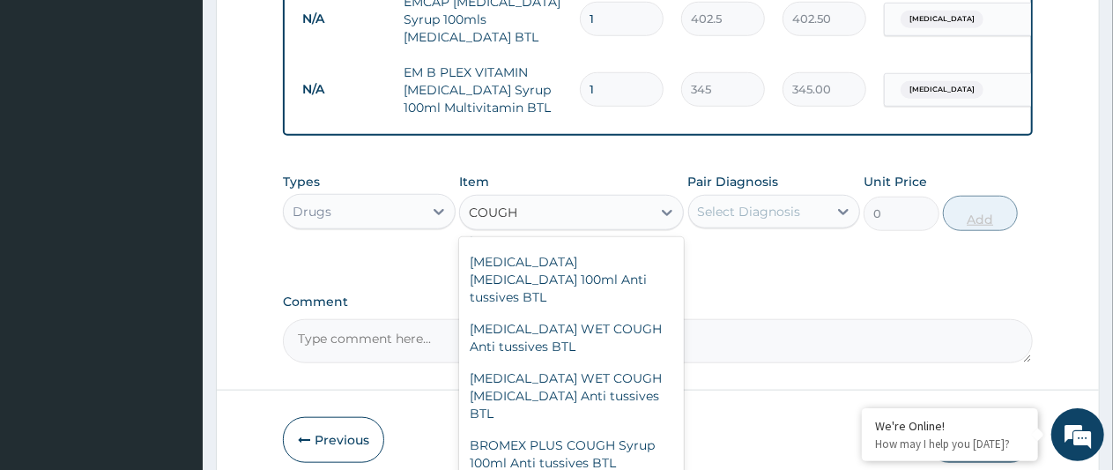
scroll to position [476, 0]
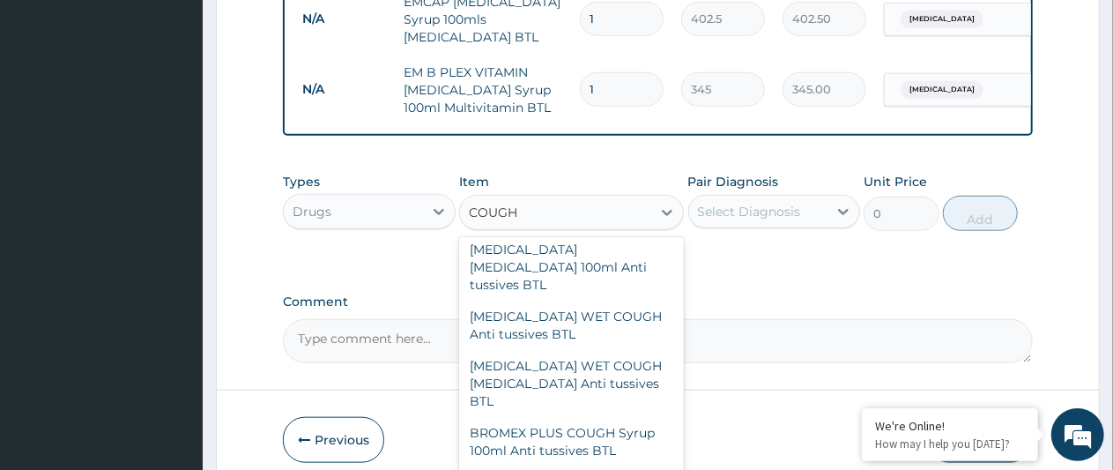
click at [553, 315] on div "[MEDICAL_DATA] WET COUGH Anti tussives BTL" at bounding box center [571, 324] width 225 height 49
type input "1150"
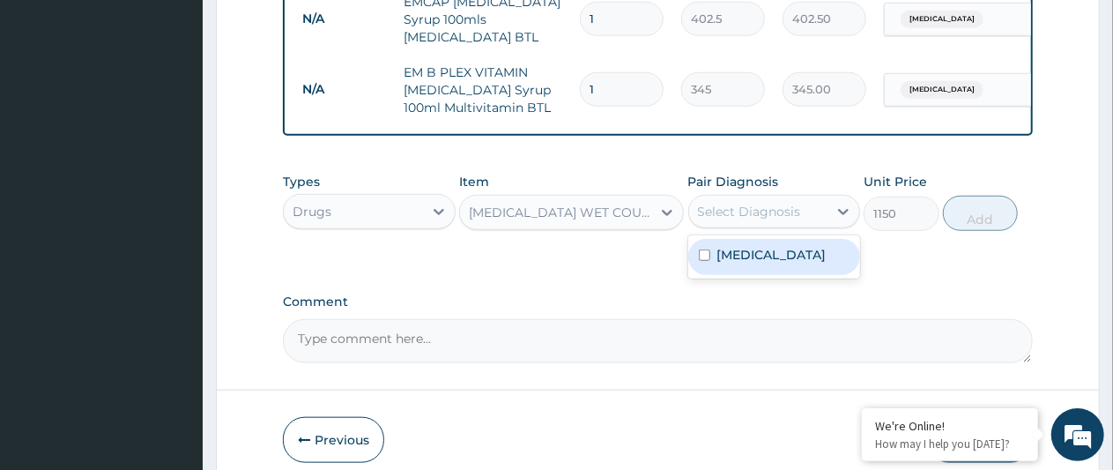
click at [750, 263] on label "[MEDICAL_DATA]" at bounding box center [771, 255] width 109 height 18
checkbox input "true"
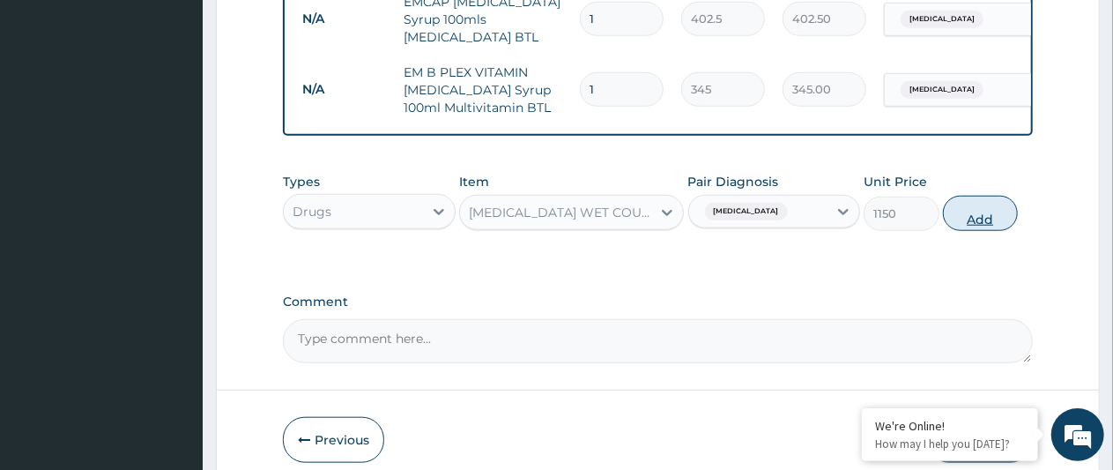
click at [982, 231] on button "Add" at bounding box center [980, 213] width 75 height 35
type input "0"
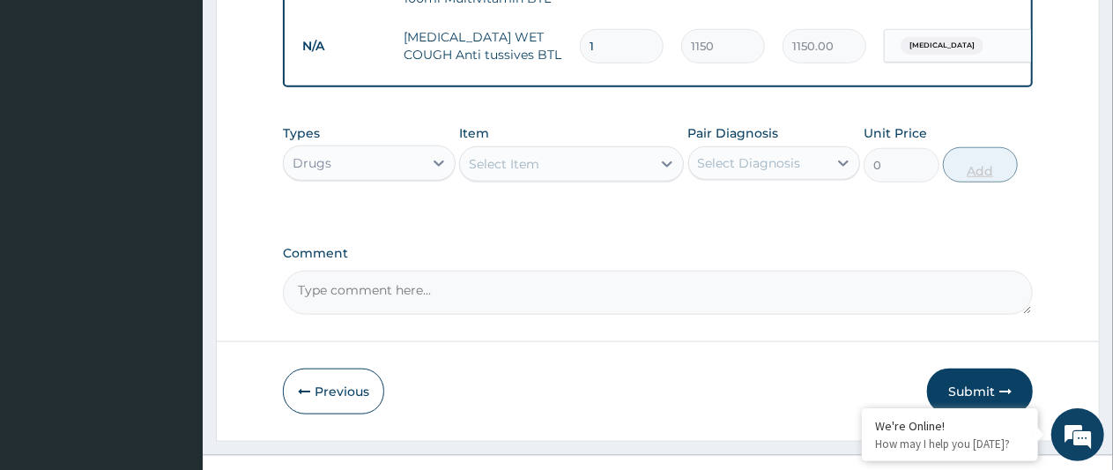
scroll to position [870, 0]
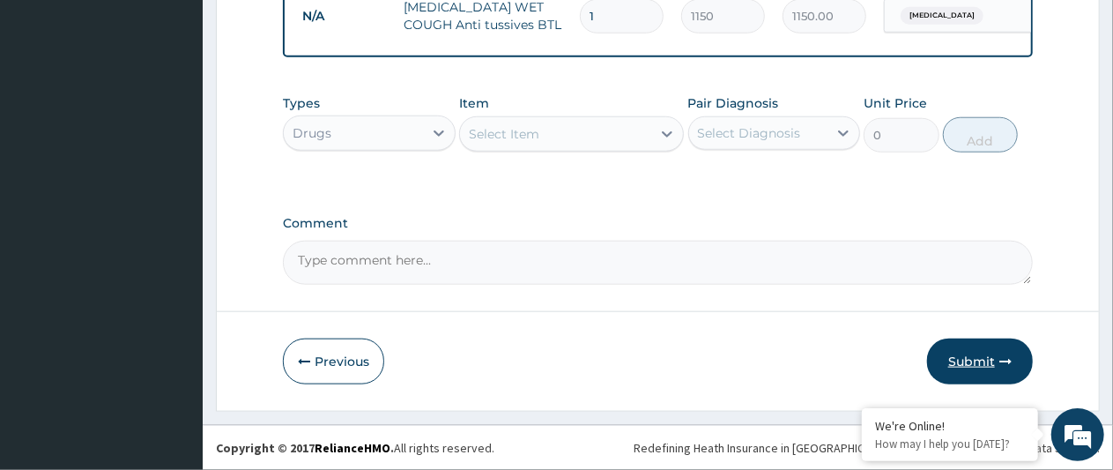
click at [974, 363] on button "Submit" at bounding box center [980, 361] width 106 height 46
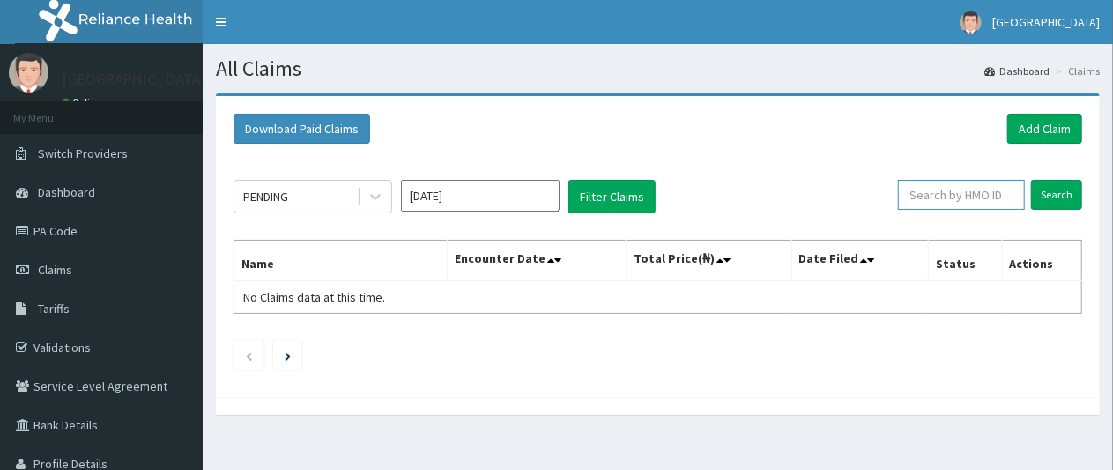
click at [963, 197] on input "text" at bounding box center [961, 195] width 127 height 30
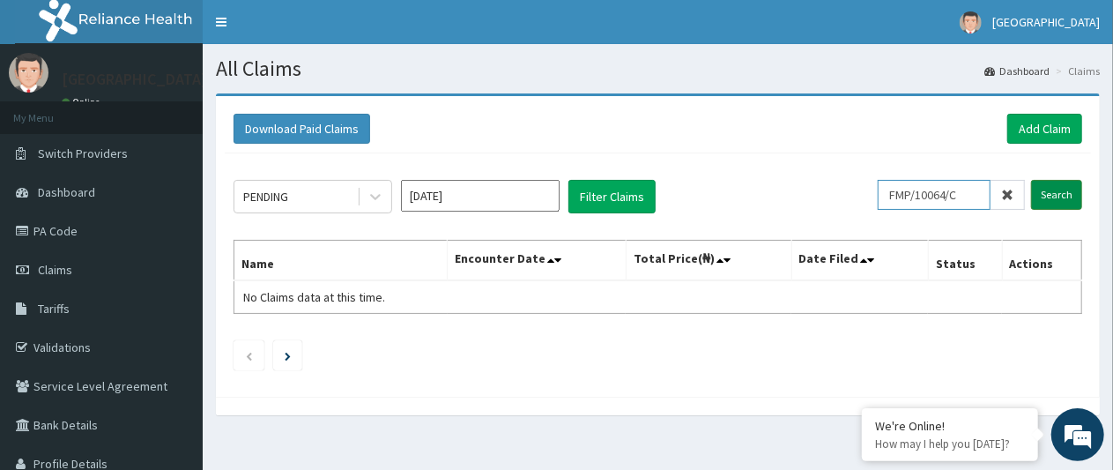
type input "FMP/10064/C"
click at [1063, 197] on input "Search" at bounding box center [1056, 195] width 51 height 30
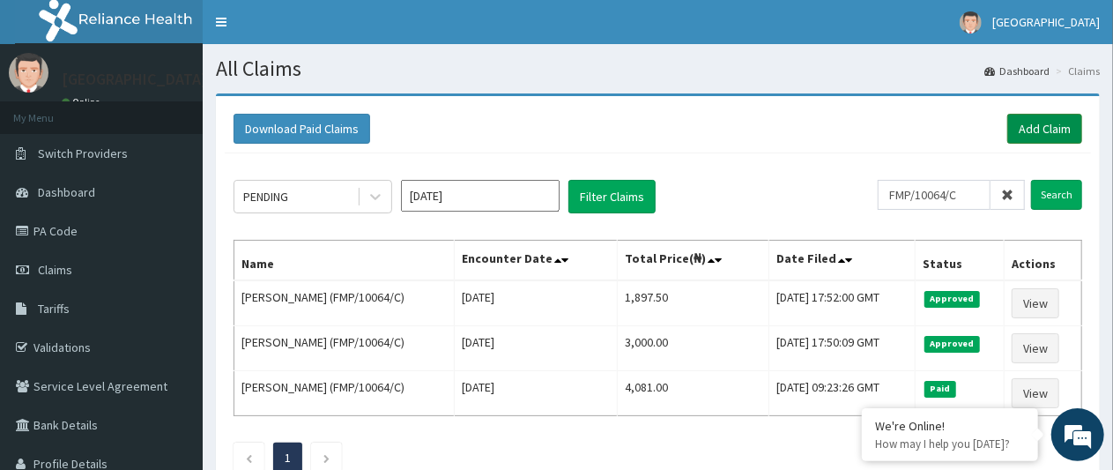
click at [1056, 125] on link "Add Claim" at bounding box center [1044, 129] width 75 height 30
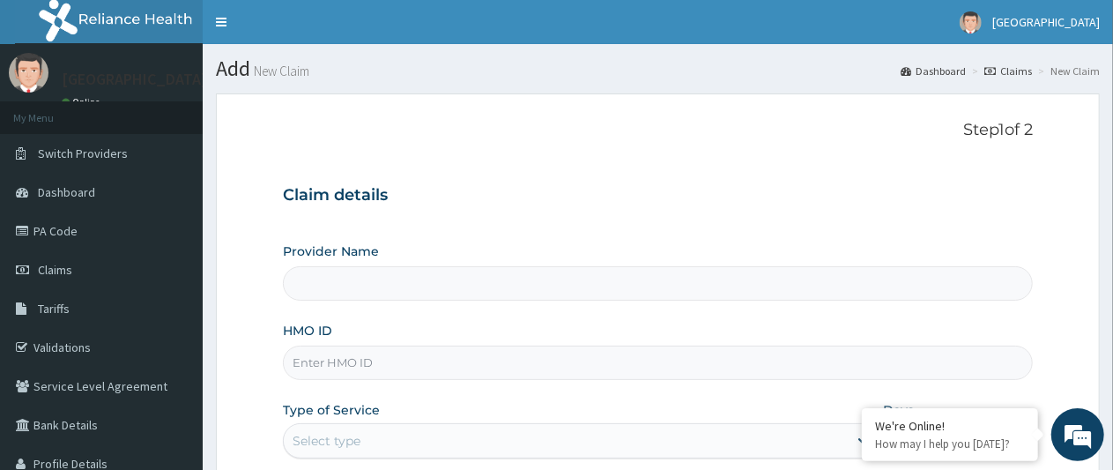
type input "[GEOGRAPHIC_DATA] -Mushin"
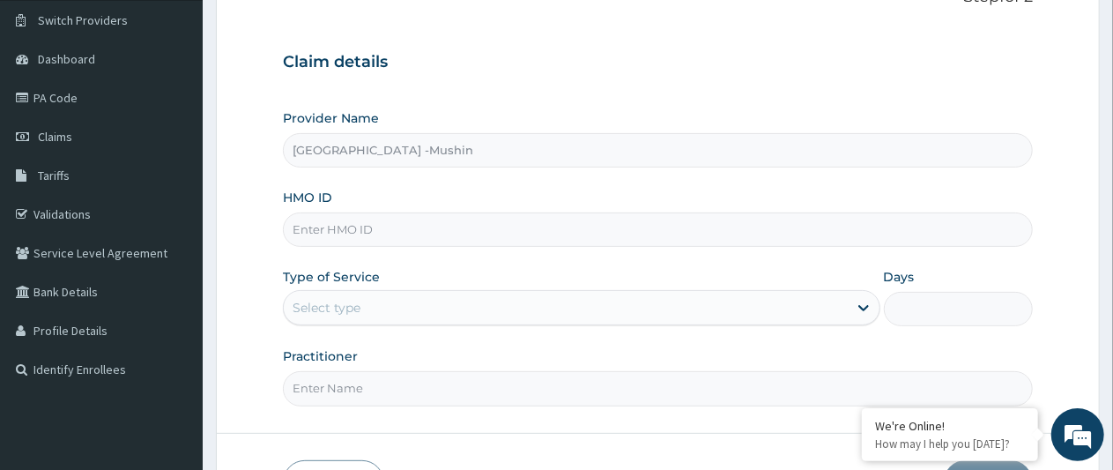
scroll to position [134, 0]
click at [354, 234] on input "HMO ID" at bounding box center [658, 228] width 750 height 34
type input "A"
type input "FMP/10064/B"
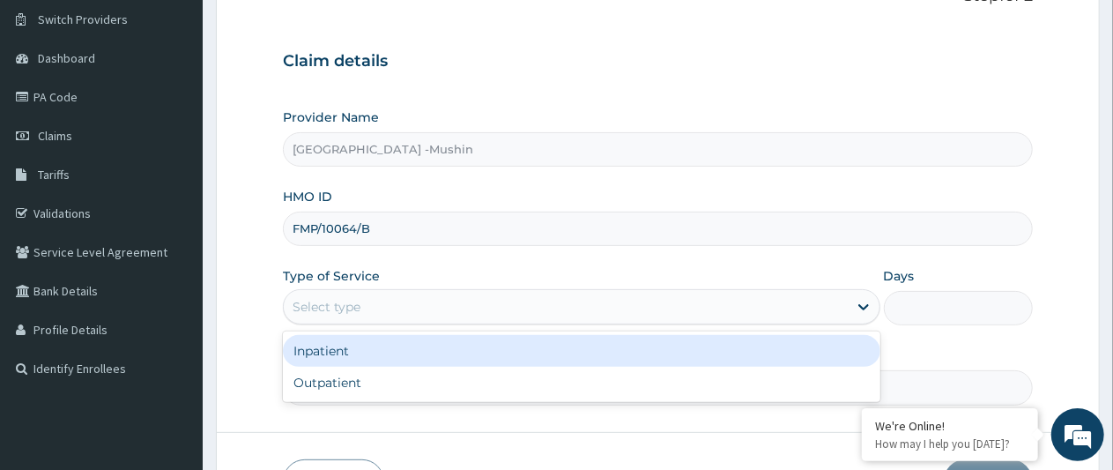
click at [360, 382] on div "Outpatient" at bounding box center [581, 383] width 596 height 32
type input "1"
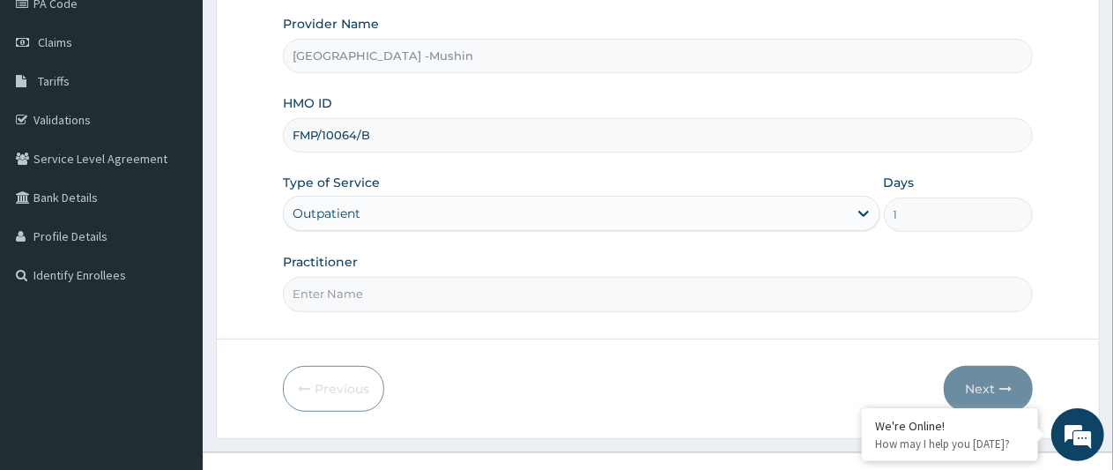
scroll to position [250, 0]
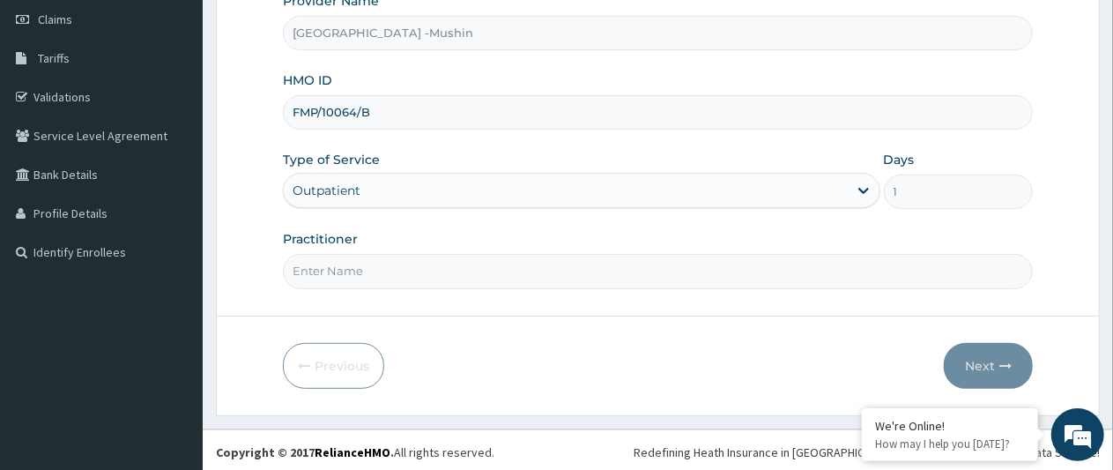
click at [436, 268] on input "Practitioner" at bounding box center [658, 271] width 750 height 34
type input "DR. [GEOGRAPHIC_DATA]"
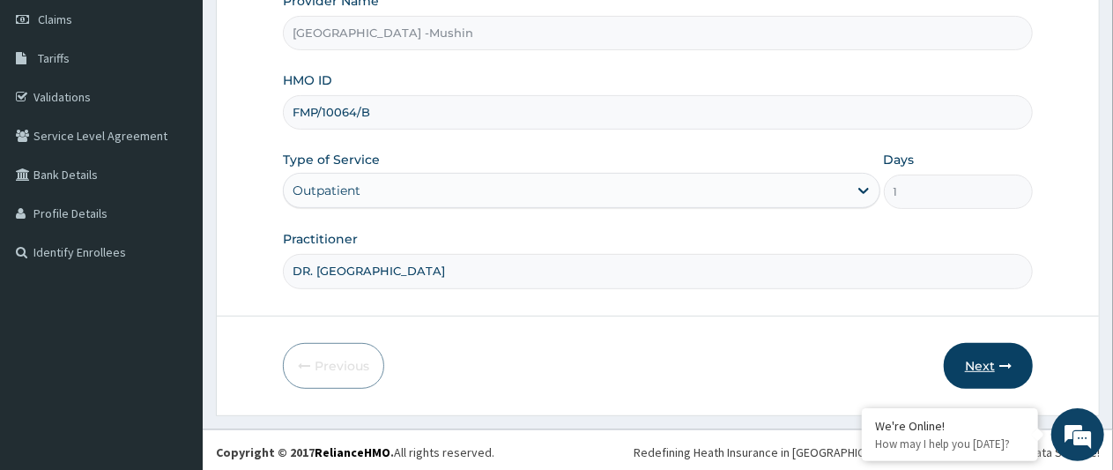
click at [991, 365] on button "Next" at bounding box center [988, 366] width 89 height 46
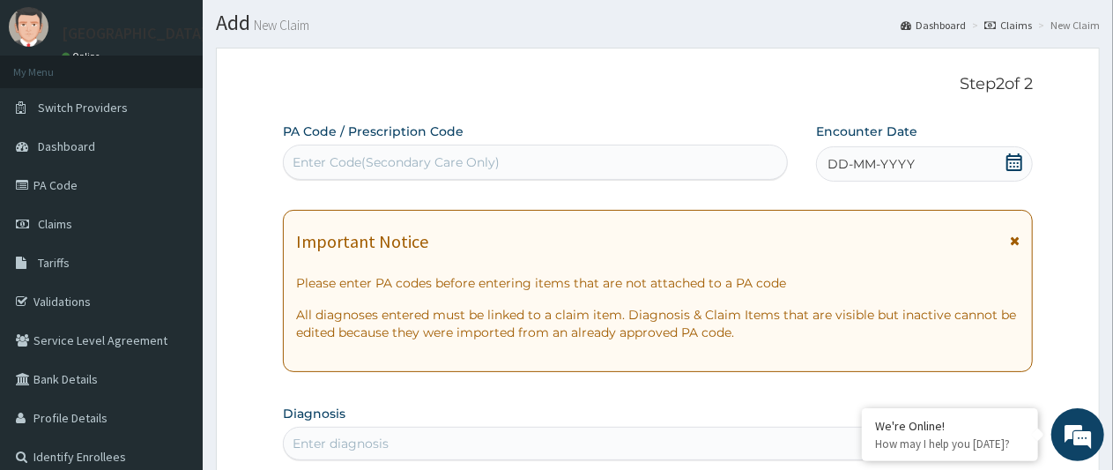
scroll to position [26, 0]
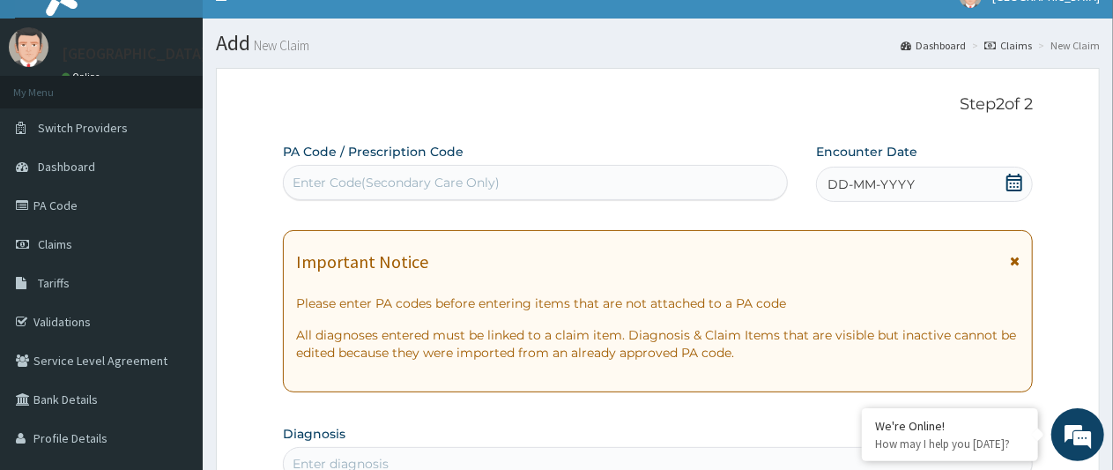
click at [1011, 189] on icon at bounding box center [1014, 183] width 16 height 18
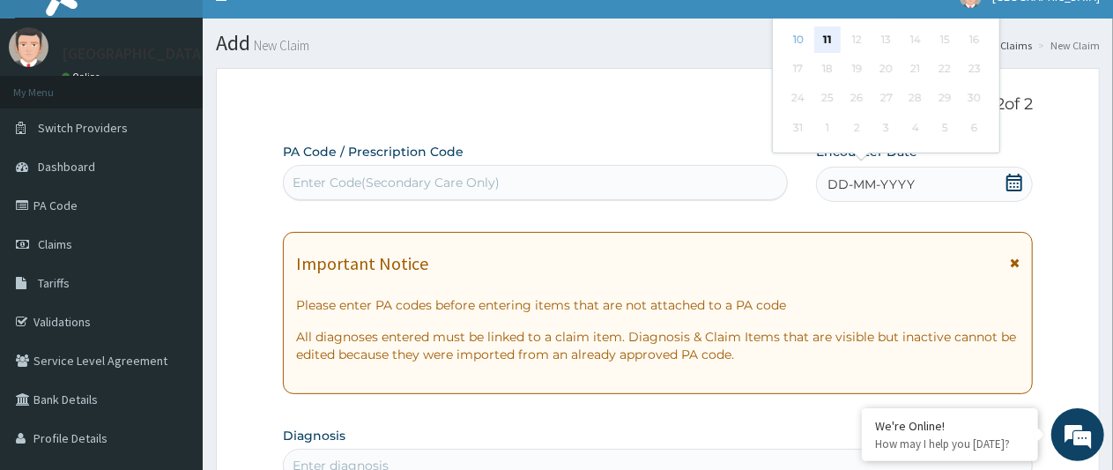
click at [826, 38] on div "11" at bounding box center [827, 39] width 26 height 26
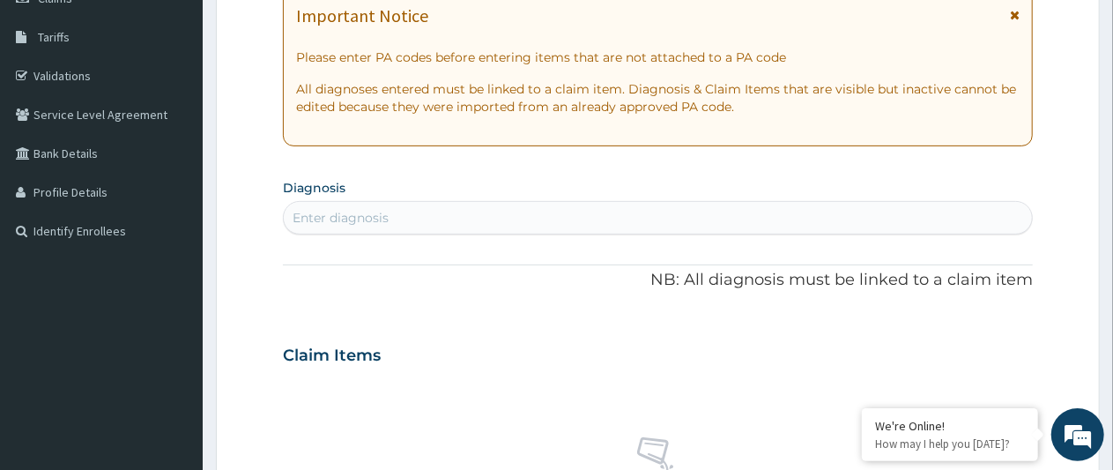
scroll to position [299, 0]
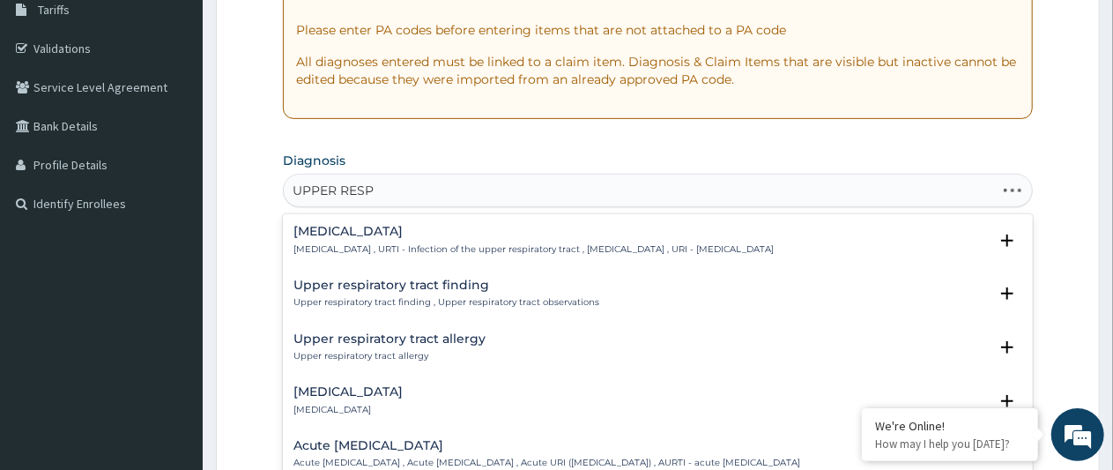
type input "UPPER RESPI"
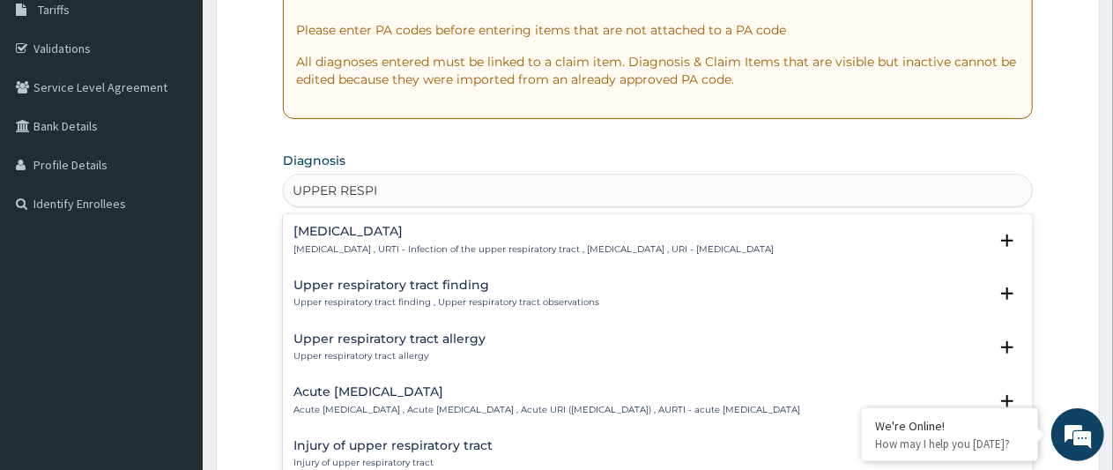
click at [423, 231] on h4 "[MEDICAL_DATA]" at bounding box center [533, 231] width 480 height 13
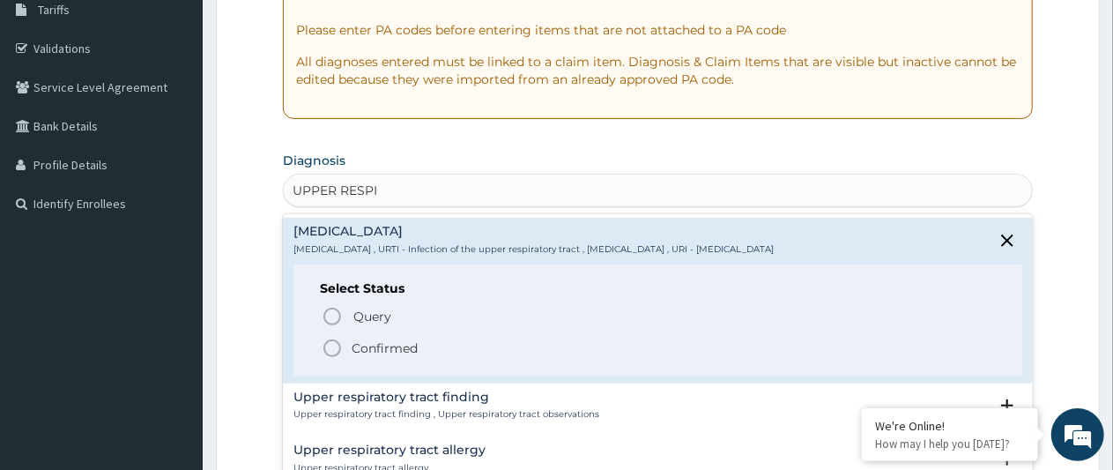
click at [326, 345] on icon "status option filled" at bounding box center [332, 347] width 21 height 21
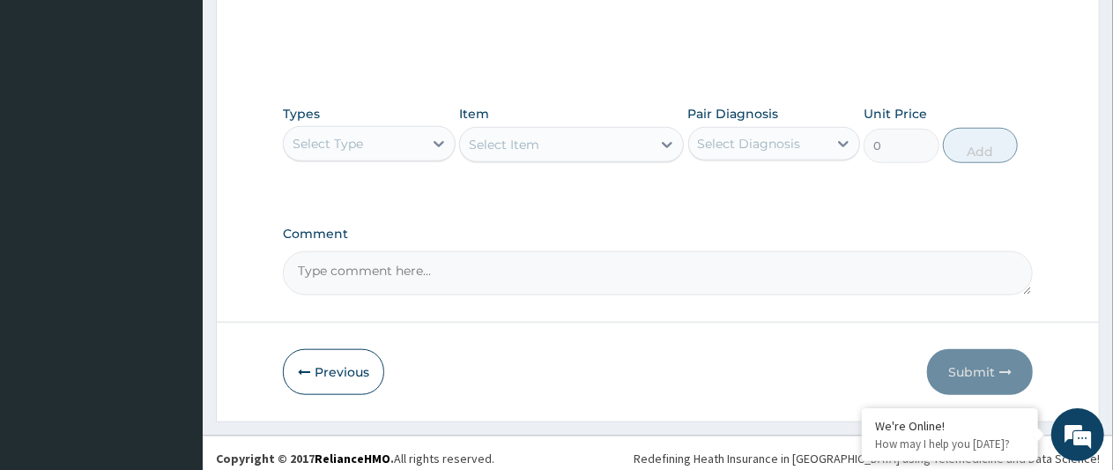
scroll to position [797, 0]
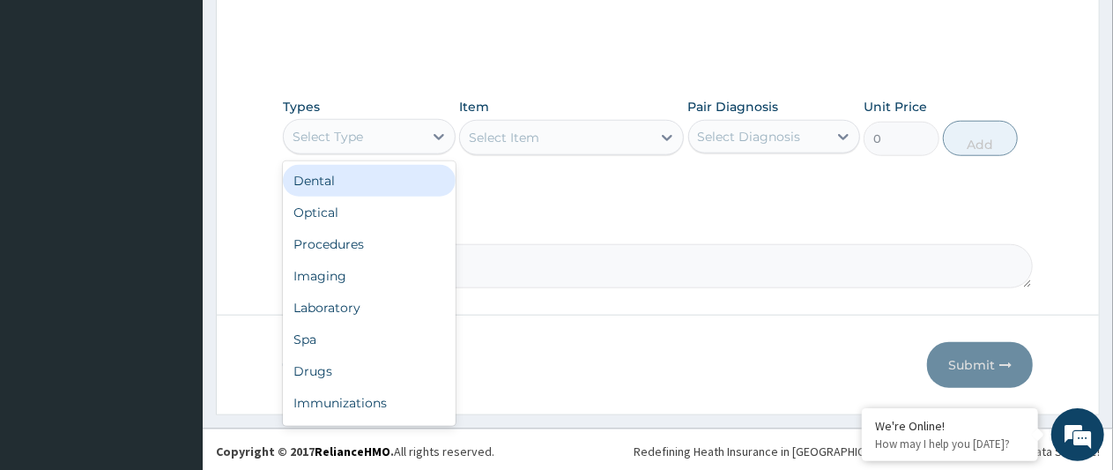
click at [347, 240] on div "Procedures" at bounding box center [369, 244] width 173 height 32
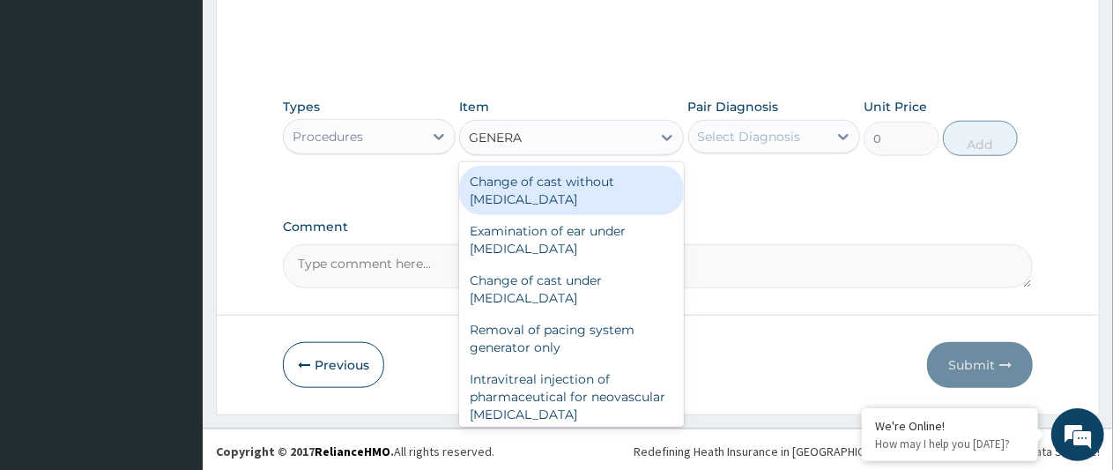
type input "GENERAL"
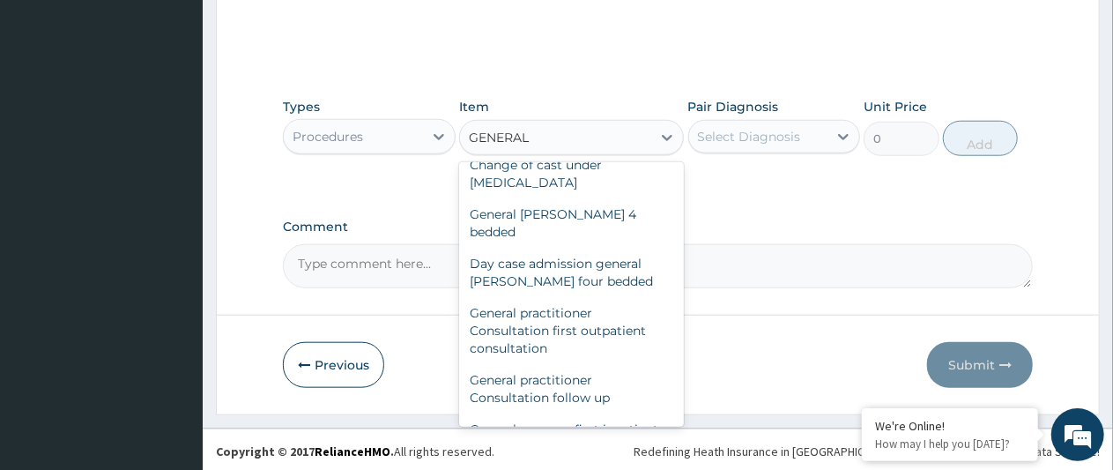
scroll to position [116, 0]
click at [559, 310] on div "General practitioner Consultation first outpatient consultation" at bounding box center [571, 329] width 225 height 67
type input "3000"
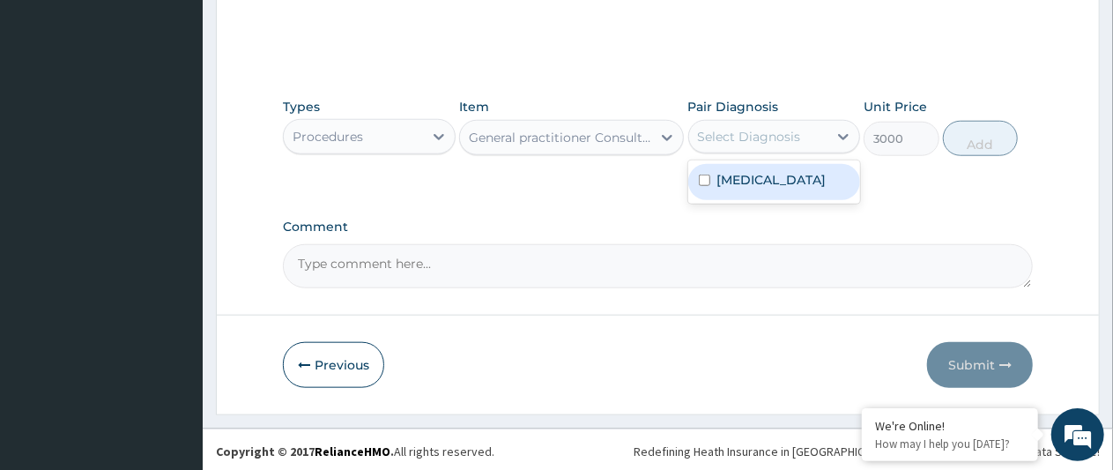
click at [739, 187] on label "[MEDICAL_DATA]" at bounding box center [771, 180] width 109 height 18
checkbox input "true"
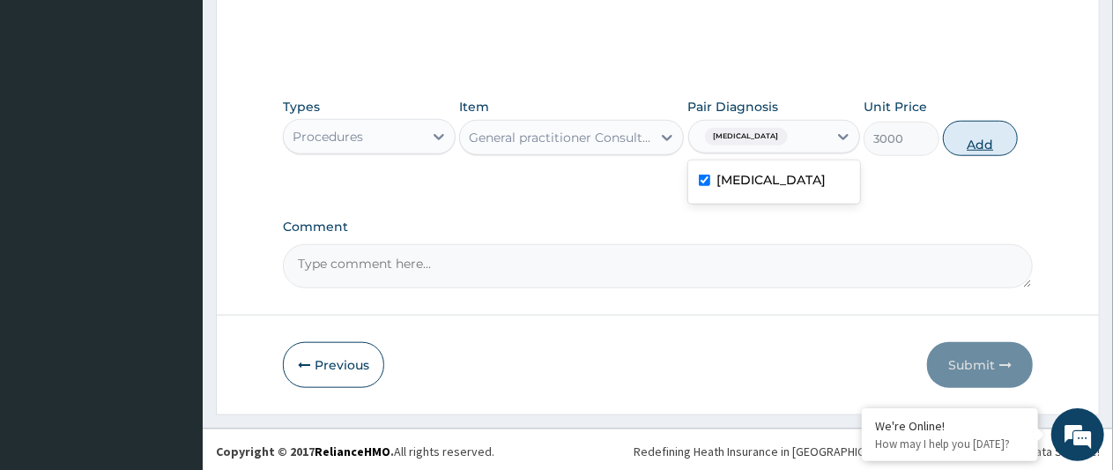
click at [969, 141] on button "Add" at bounding box center [980, 138] width 75 height 35
type input "0"
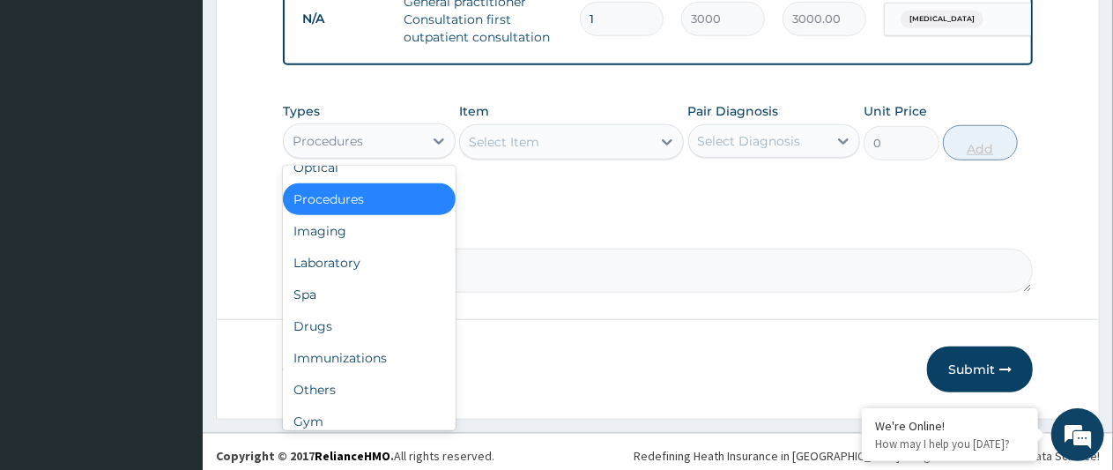
scroll to position [60, 0]
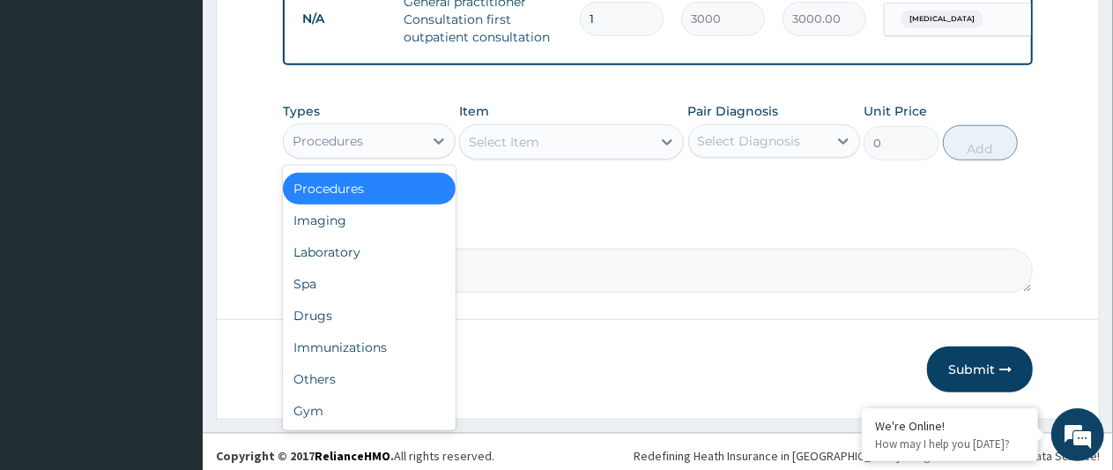
click at [330, 392] on div "Others" at bounding box center [369, 379] width 173 height 32
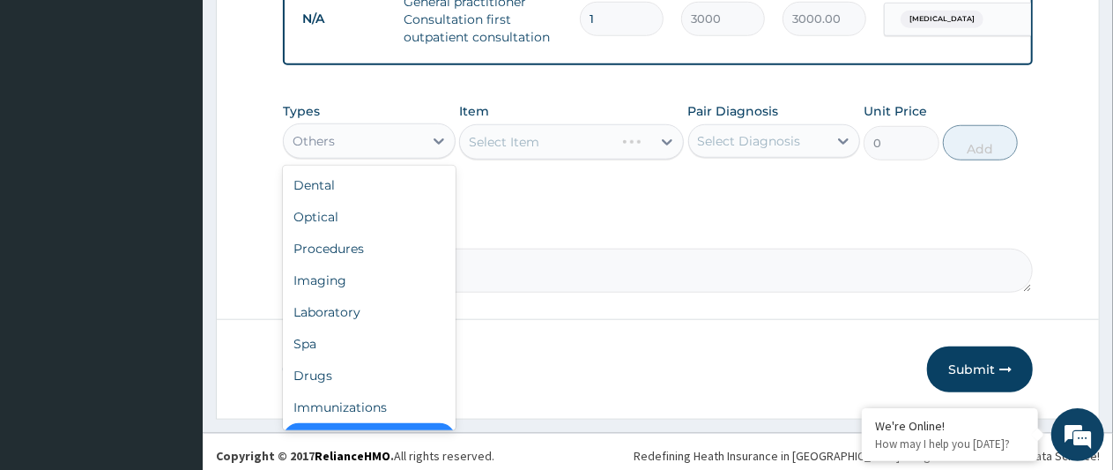
scroll to position [35, 0]
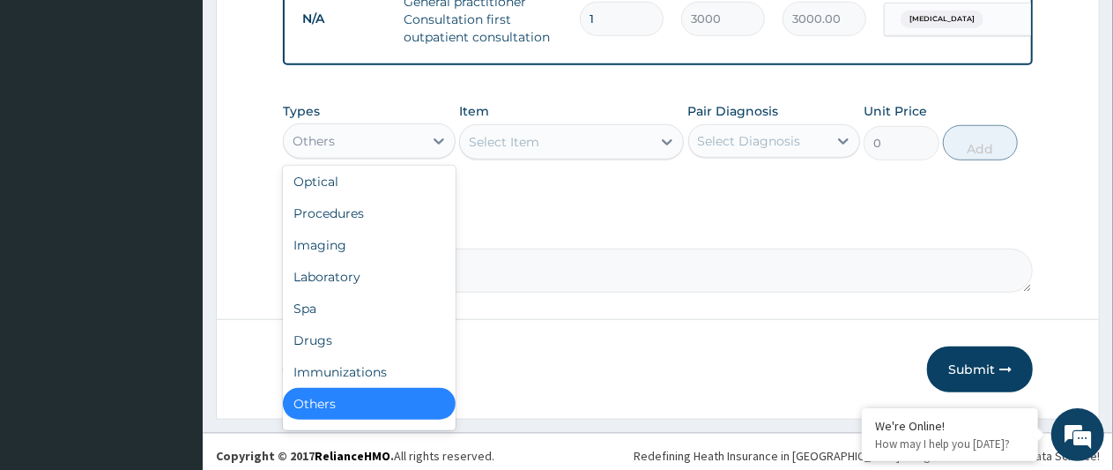
click at [323, 355] on div "Drugs" at bounding box center [369, 340] width 173 height 32
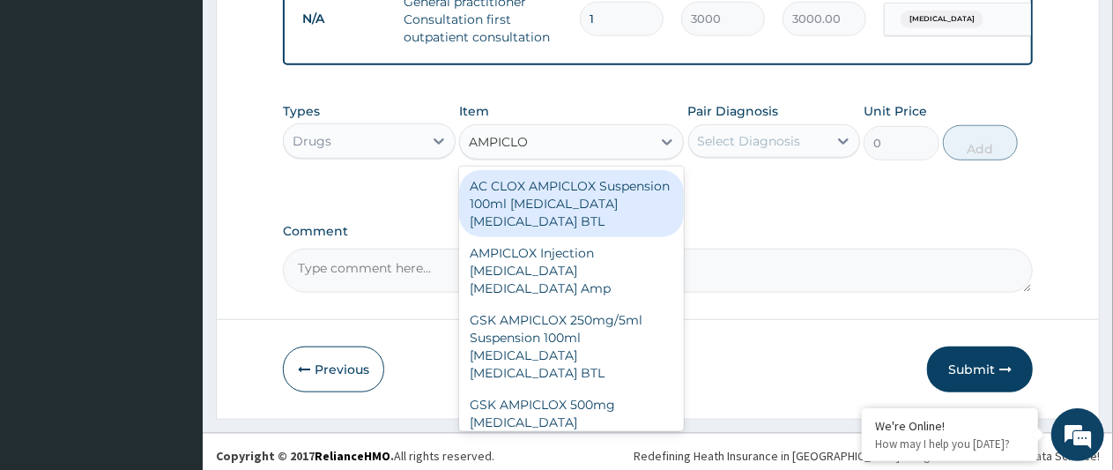
type input "AMPICLOX"
click at [567, 391] on div "GSK AMPICLOX 500mg [MEDICAL_DATA] [MEDICAL_DATA] Cap" at bounding box center [571, 422] width 225 height 67
type input "115"
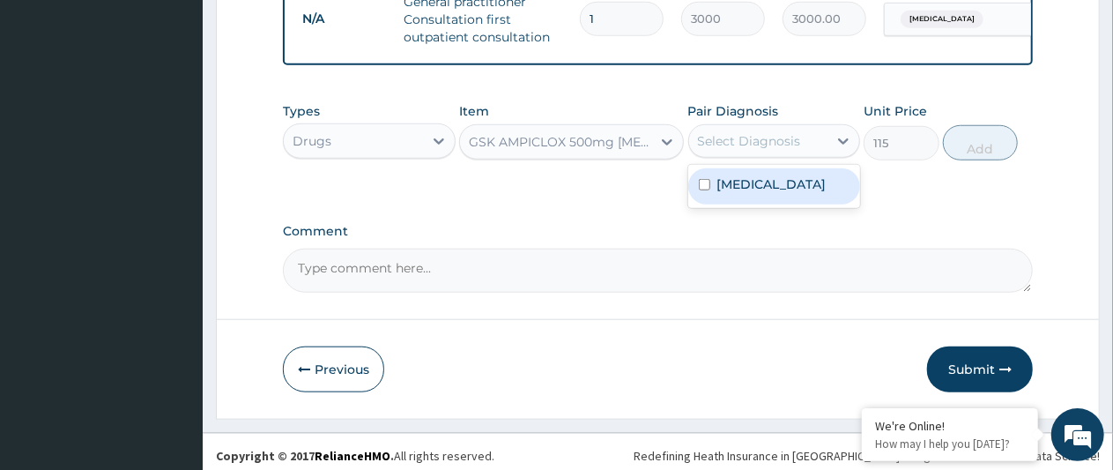
click at [731, 193] on label "[MEDICAL_DATA]" at bounding box center [771, 184] width 109 height 18
checkbox input "true"
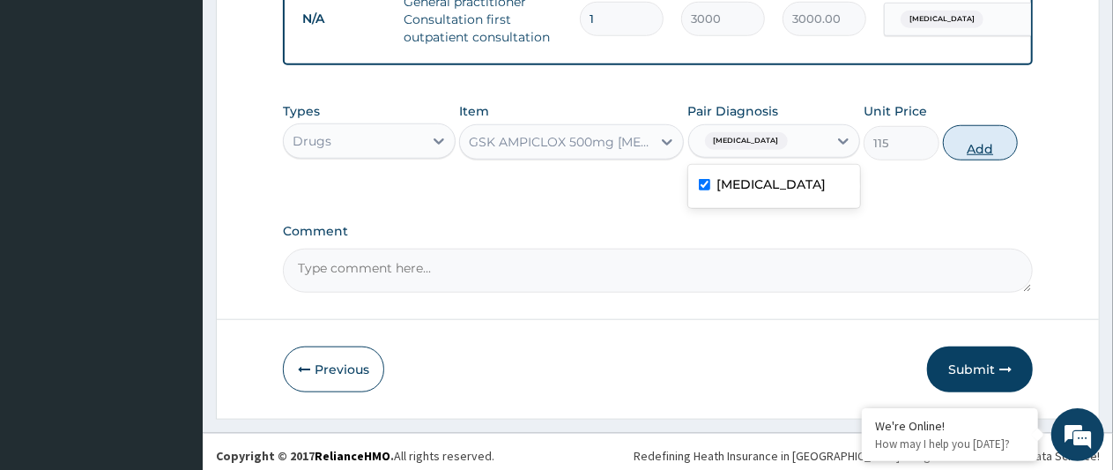
click at [976, 160] on button "Add" at bounding box center [980, 142] width 75 height 35
type input "0"
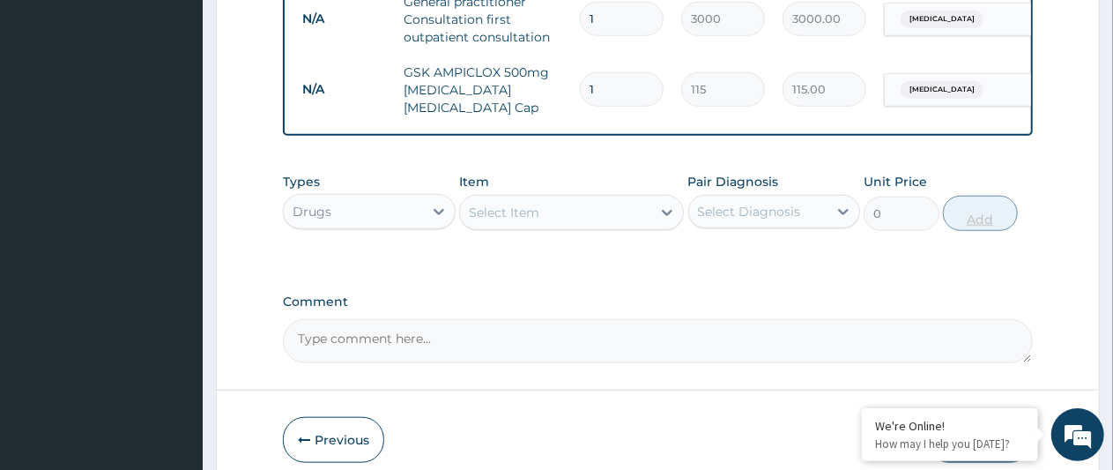
type input "15"
type input "1725.00"
type input "15"
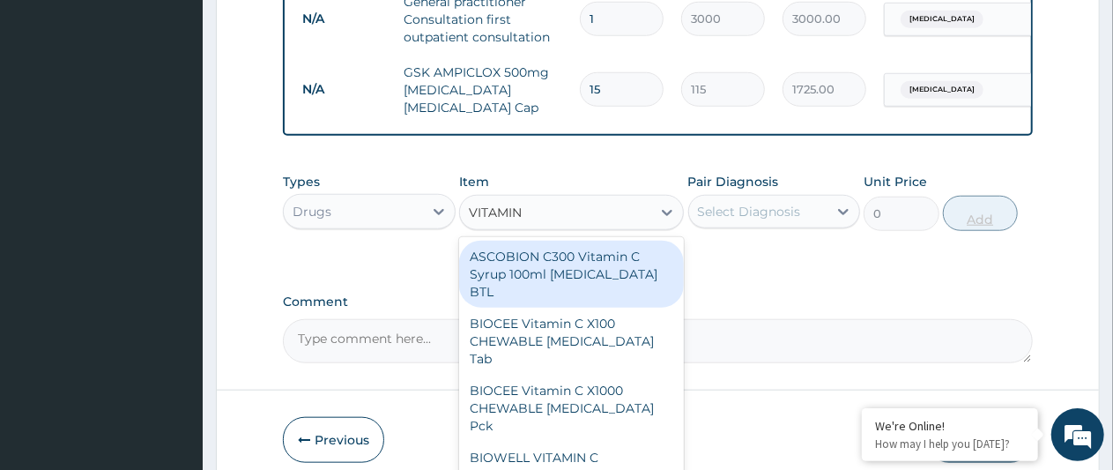
type input "VITAMIN C"
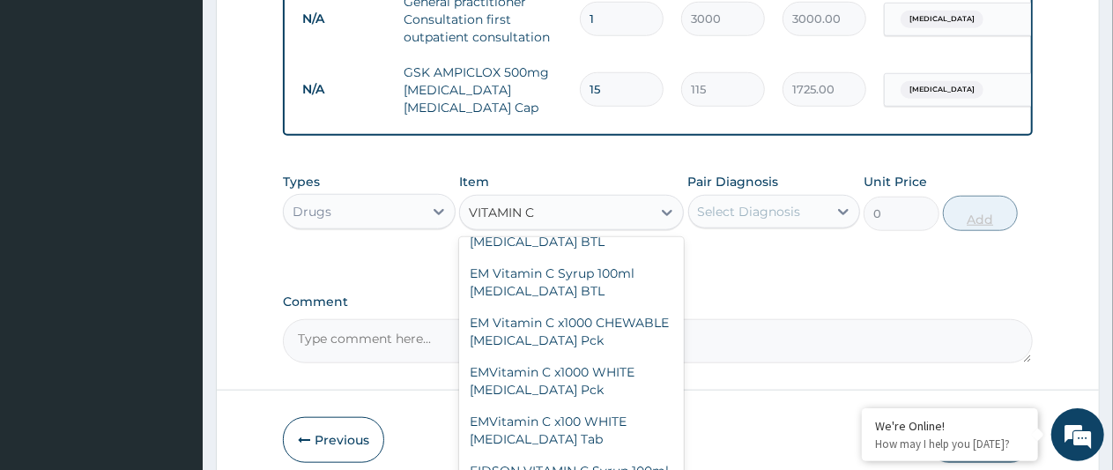
scroll to position [516, 0]
click at [564, 404] on div "EMVitamin C x100 WHITE [MEDICAL_DATA] Tab" at bounding box center [571, 428] width 225 height 49
type input "391"
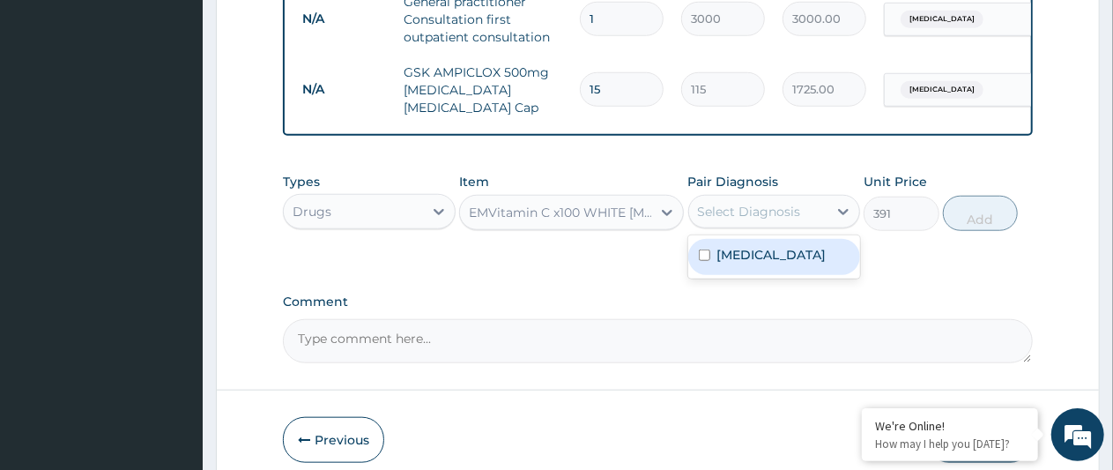
click at [735, 263] on label "[MEDICAL_DATA]" at bounding box center [771, 255] width 109 height 18
checkbox input "true"
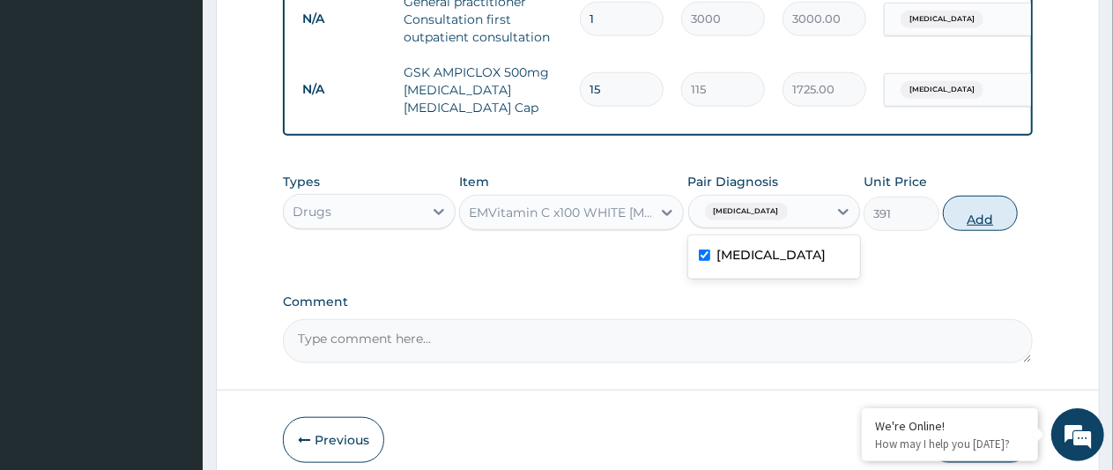
click at [982, 225] on button "Add" at bounding box center [980, 213] width 75 height 35
type input "0"
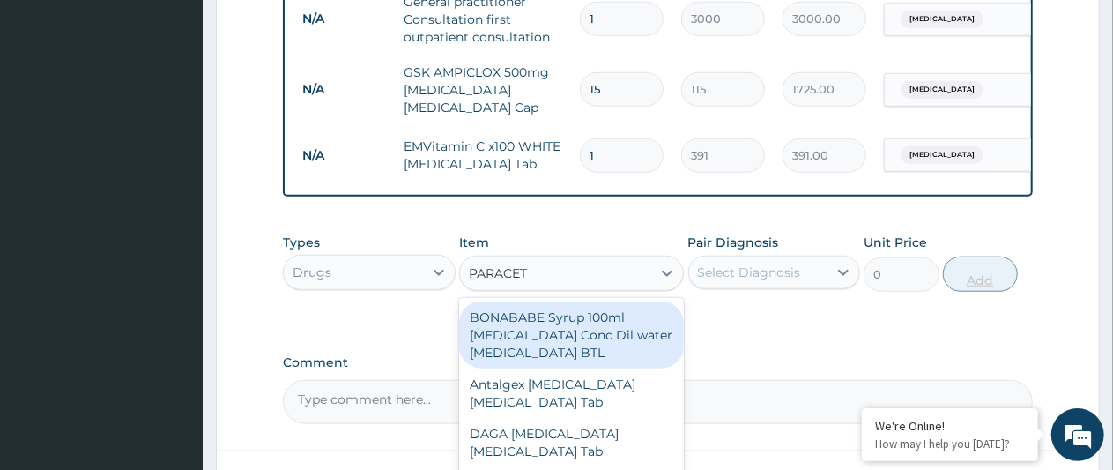
type input "PARACETA"
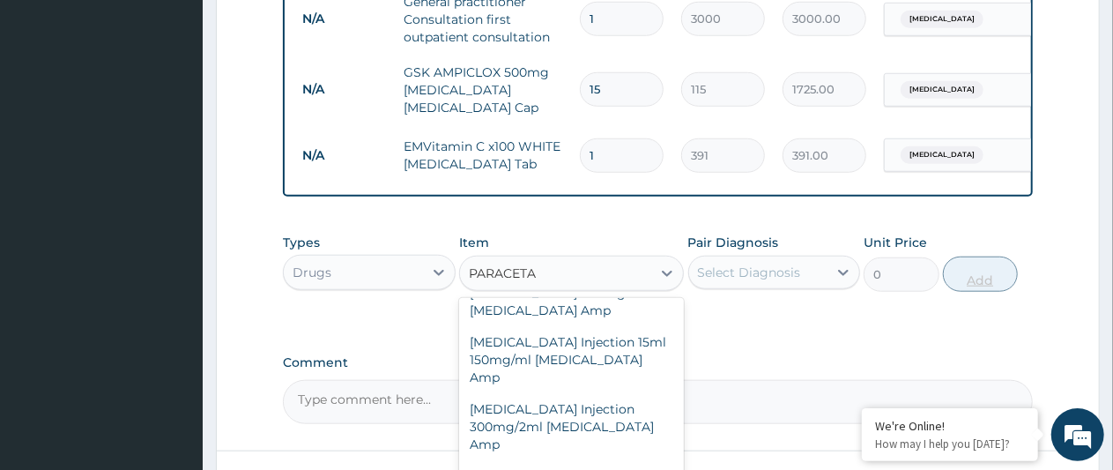
scroll to position [860, 0]
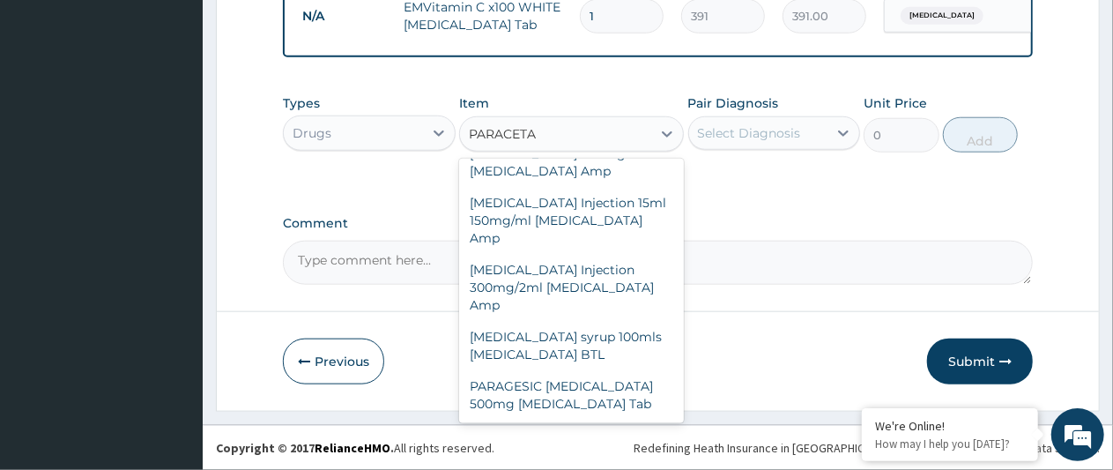
click at [589, 400] on div "PARAGESIC [MEDICAL_DATA] 500mg [MEDICAL_DATA] Tab" at bounding box center [571, 394] width 225 height 49
type input "17.25"
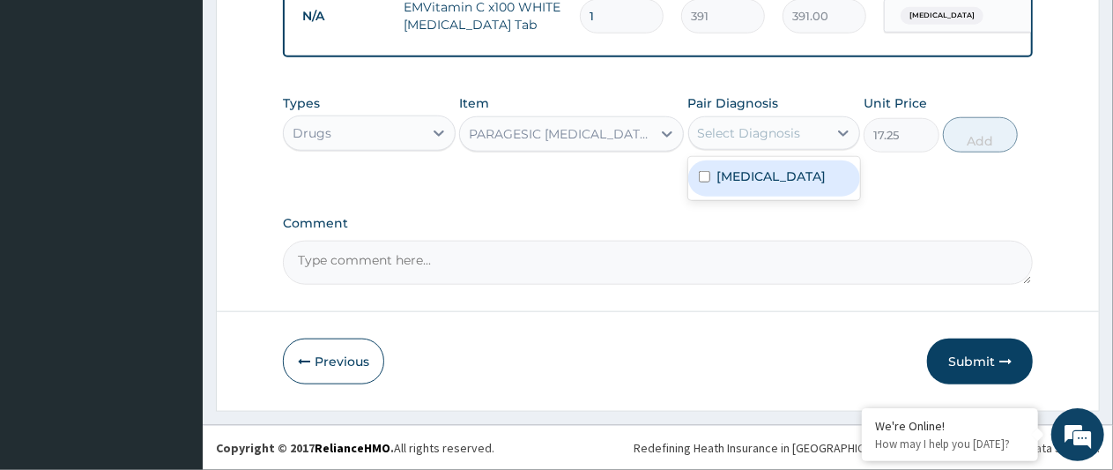
click at [728, 179] on label "[MEDICAL_DATA]" at bounding box center [771, 176] width 109 height 18
checkbox input "true"
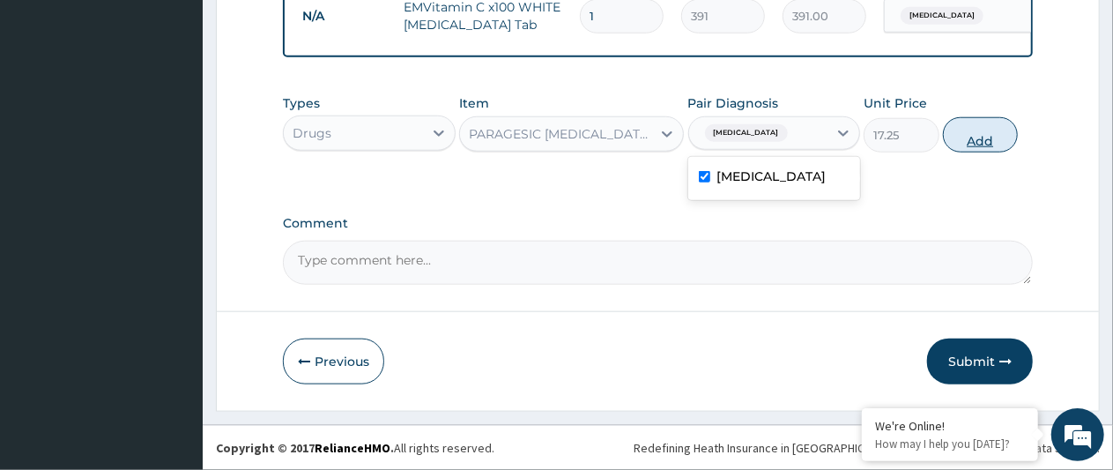
click at [976, 139] on button "Add" at bounding box center [980, 134] width 75 height 35
type input "0"
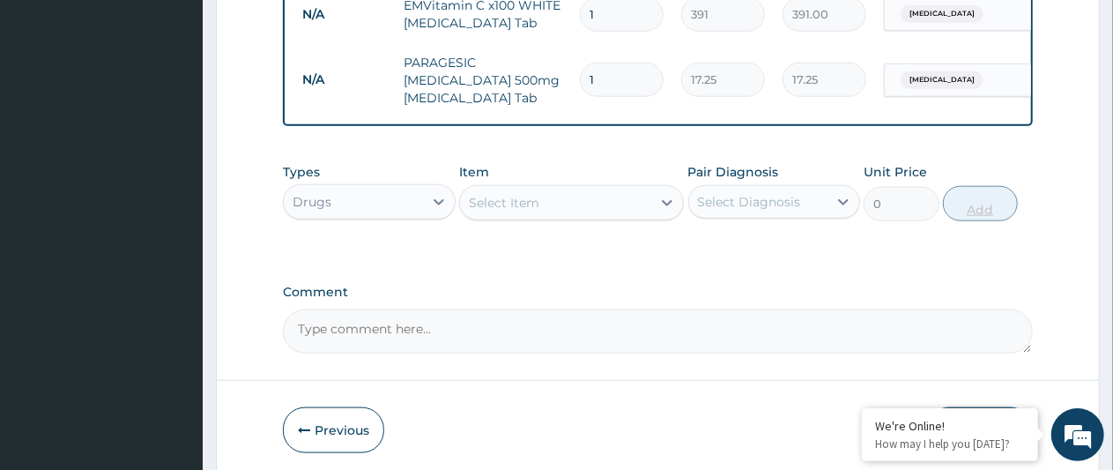
type input "18"
type input "310.50"
type input "18"
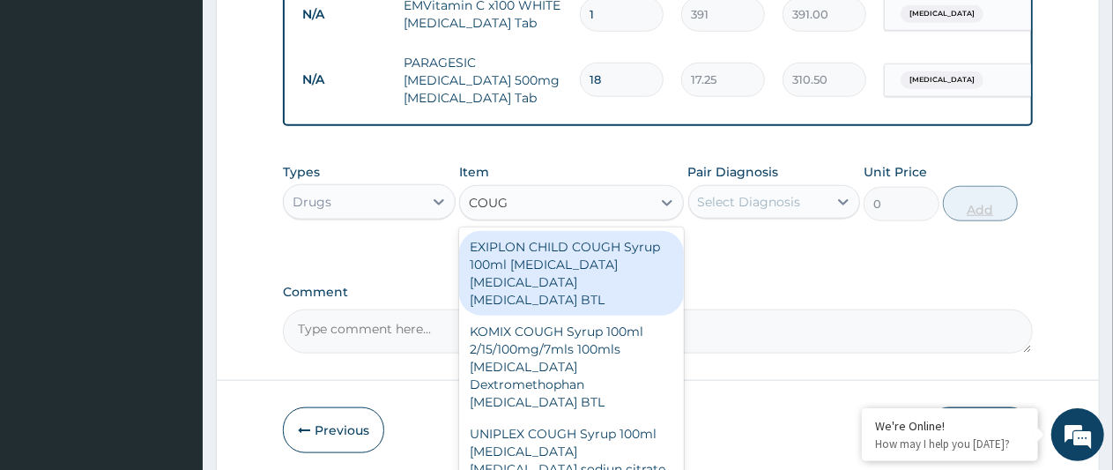
type input "COUGH"
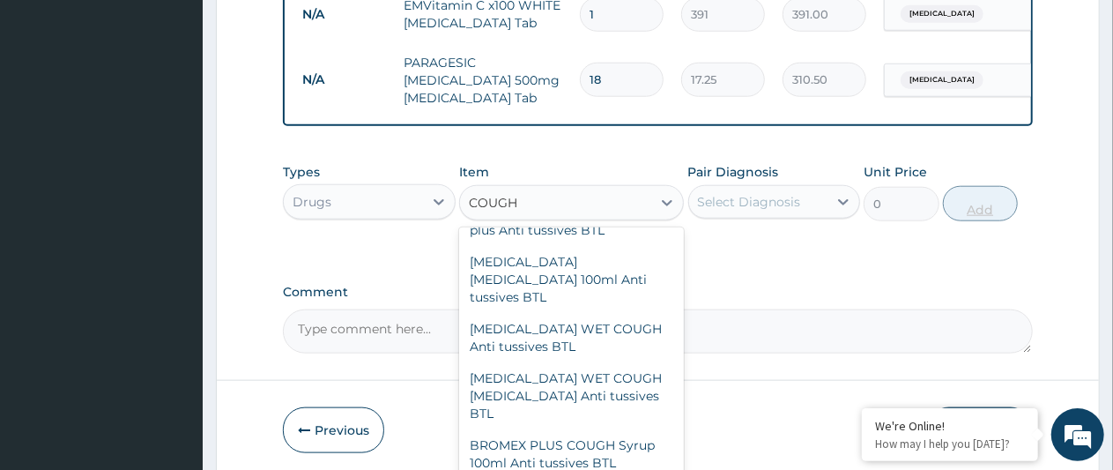
scroll to position [457, 0]
click at [561, 371] on div "[MEDICAL_DATA] WET COUGH [MEDICAL_DATA] Anti tussives BTL" at bounding box center [571, 392] width 225 height 67
type input "977.5"
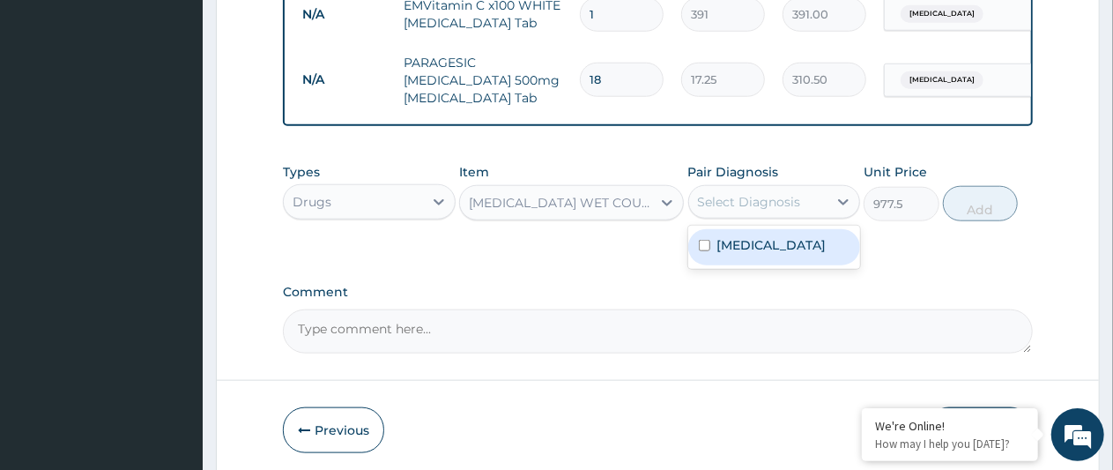
click at [751, 254] on label "[MEDICAL_DATA]" at bounding box center [771, 245] width 109 height 18
checkbox input "true"
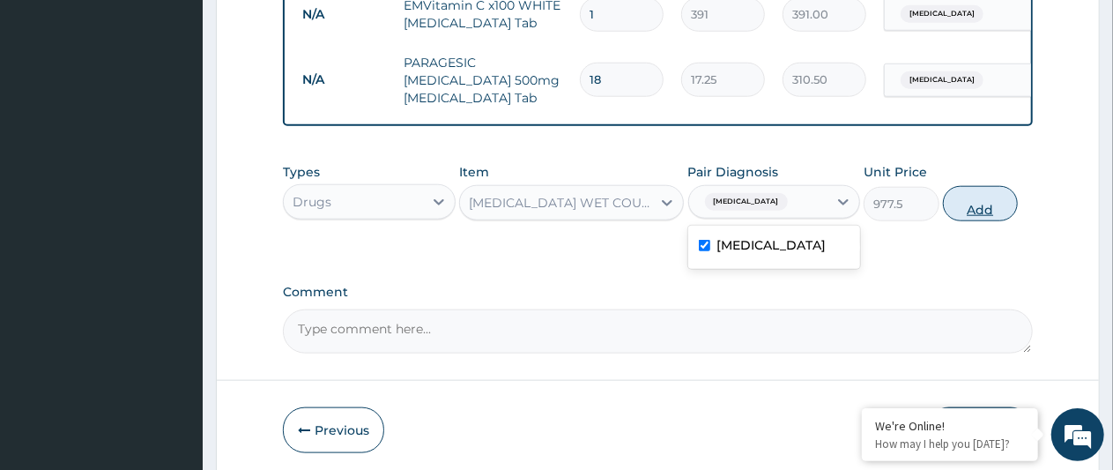
click at [974, 211] on button "Add" at bounding box center [980, 203] width 75 height 35
type input "0"
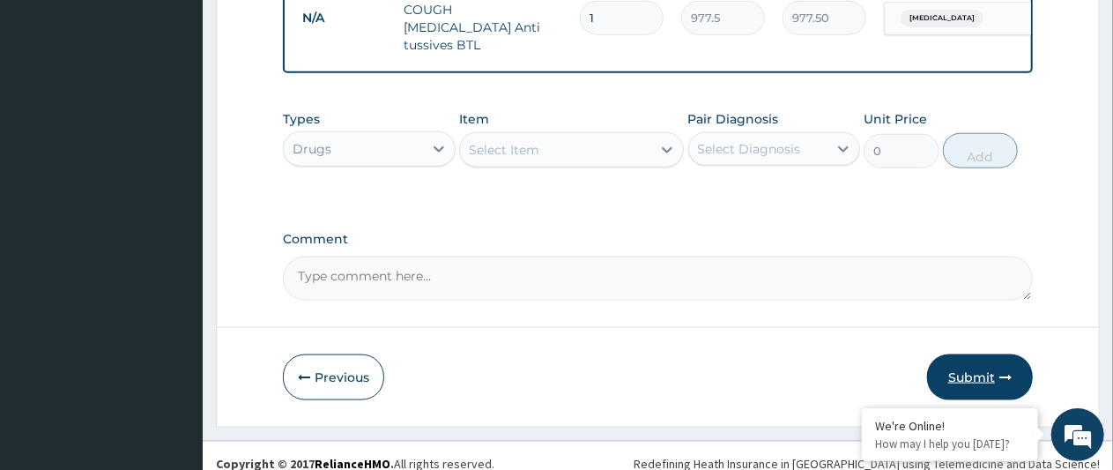
click at [974, 360] on button "Submit" at bounding box center [980, 377] width 106 height 46
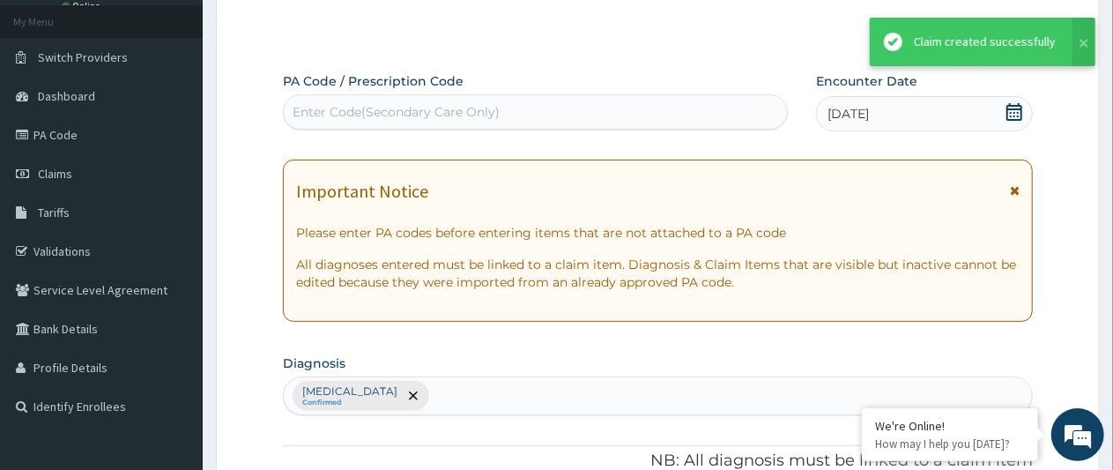
scroll to position [1001, 0]
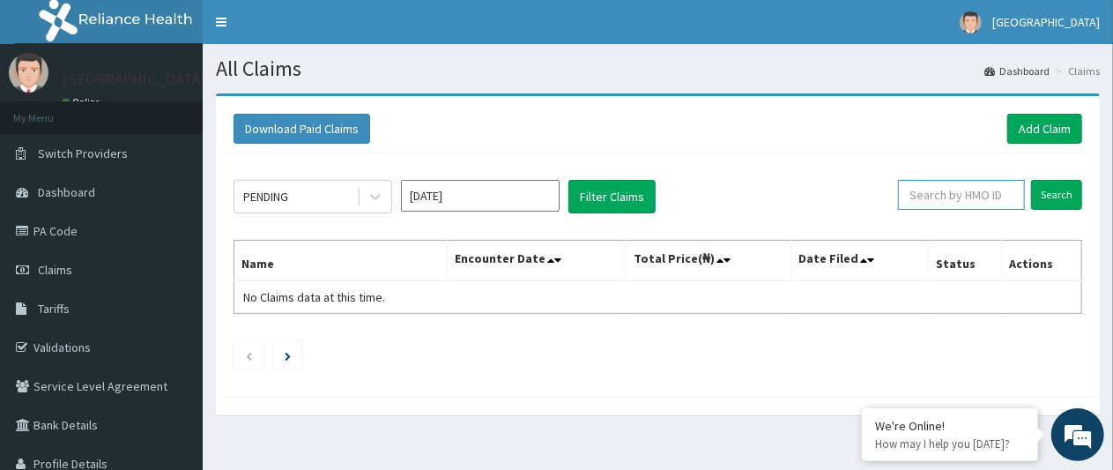
click at [943, 189] on input "text" at bounding box center [961, 195] width 127 height 30
type input "FMP/10064/B"
click at [1052, 195] on input "Search" at bounding box center [1056, 195] width 51 height 30
